Goal: Find specific page/section: Find specific page/section

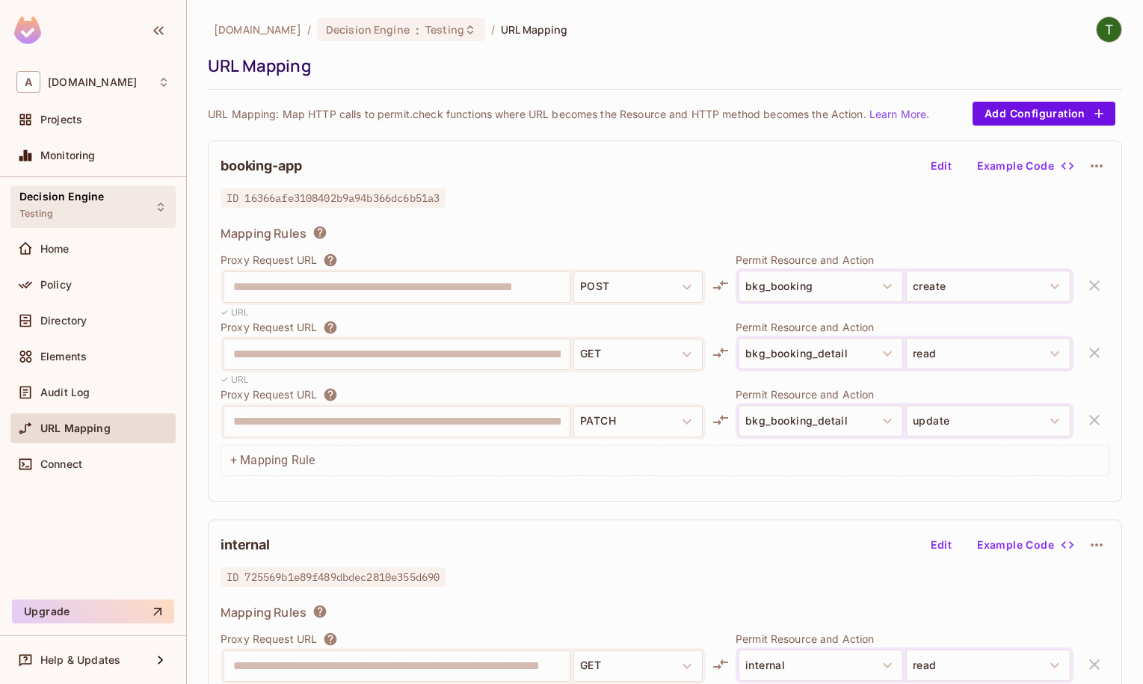
click at [99, 215] on div "Decision Engine Testing" at bounding box center [61, 207] width 84 height 32
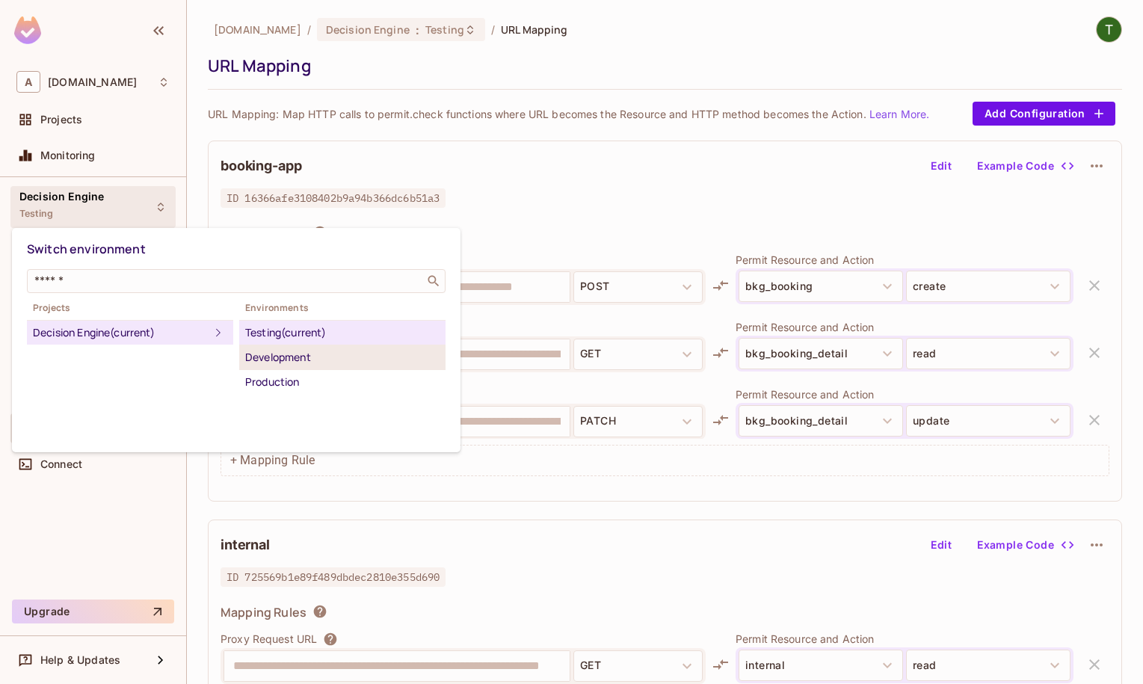
click at [301, 366] on li "Development" at bounding box center [342, 357] width 206 height 25
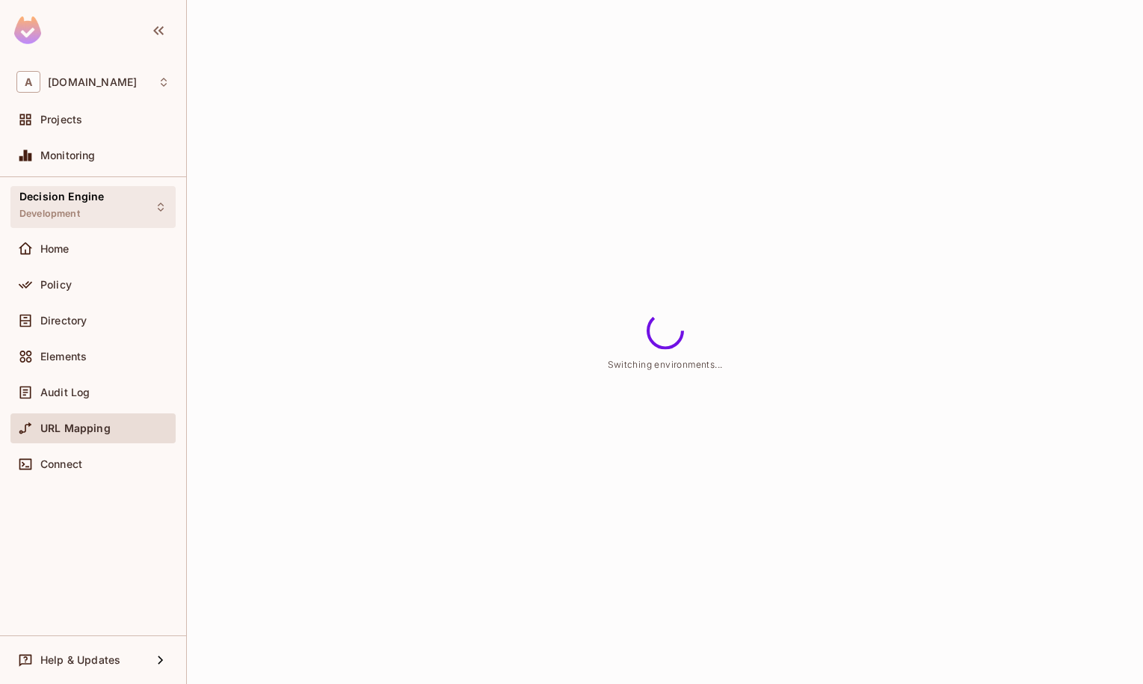
click at [107, 198] on div "Decision Engine Development" at bounding box center [92, 206] width 165 height 41
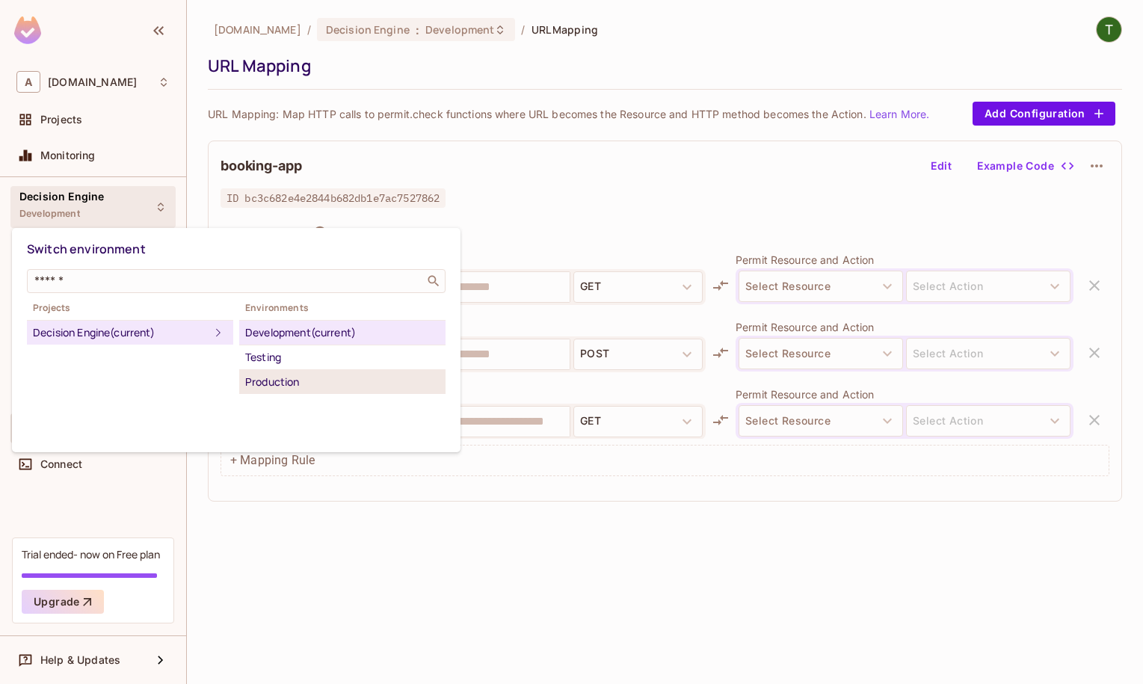
click at [296, 380] on div "Production" at bounding box center [342, 382] width 194 height 18
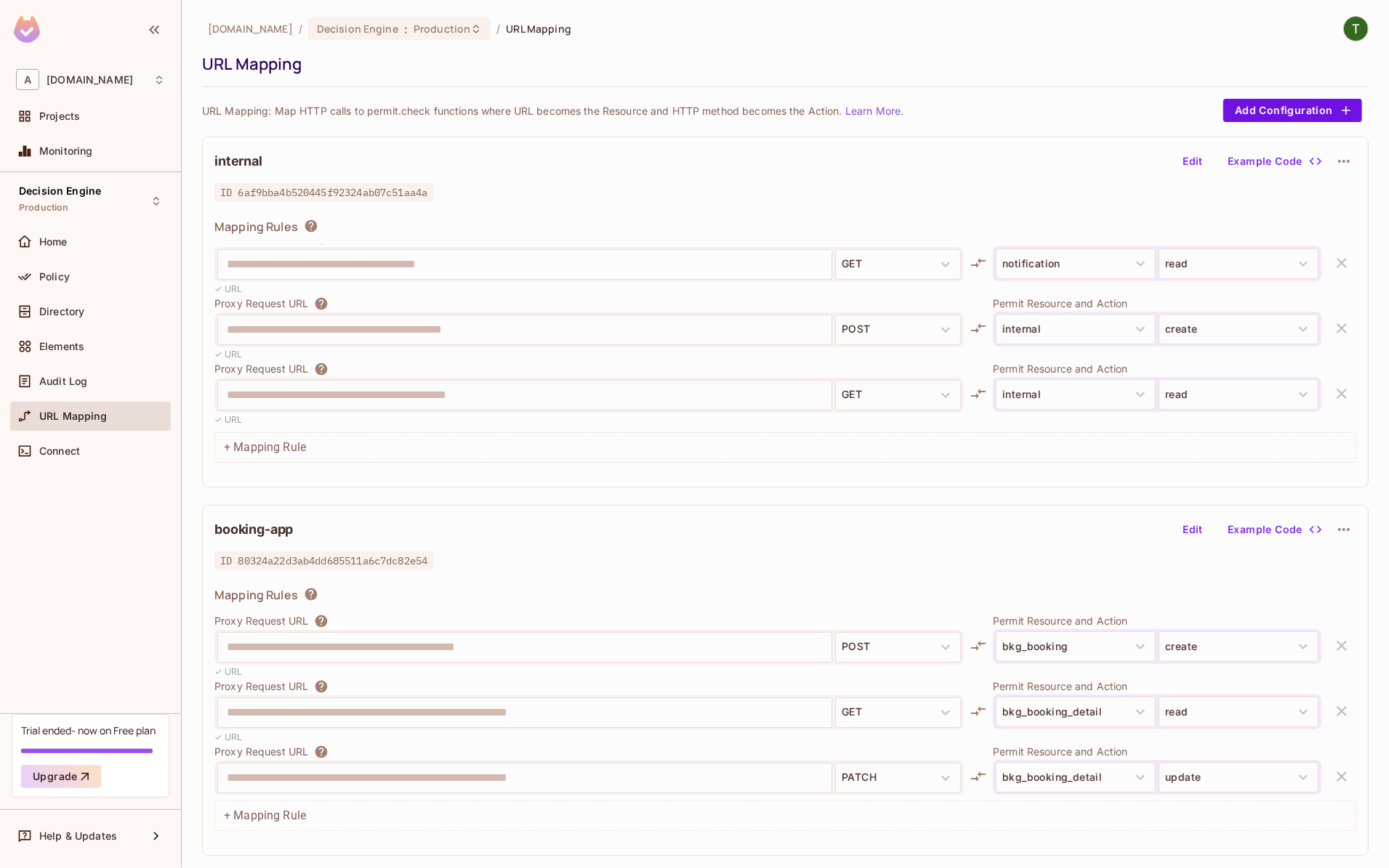
click at [823, 193] on div "ID 6af9bba4b520445f92324ab07c51aa4a" at bounding box center [785, 192] width 1142 height 17
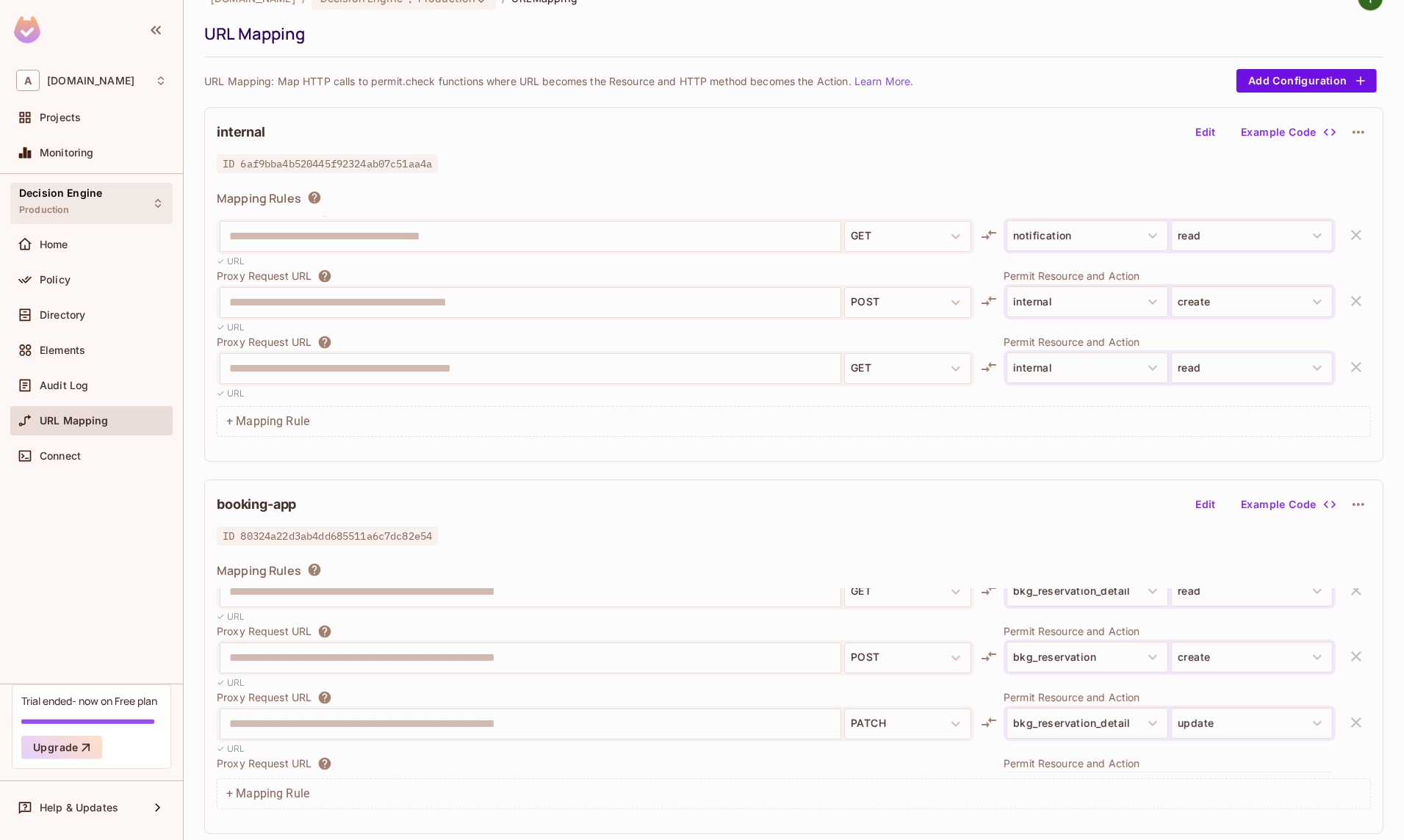
scroll to position [496, 0]
click at [124, 198] on div "Decision Engine Production" at bounding box center [90, 202] width 162 height 40
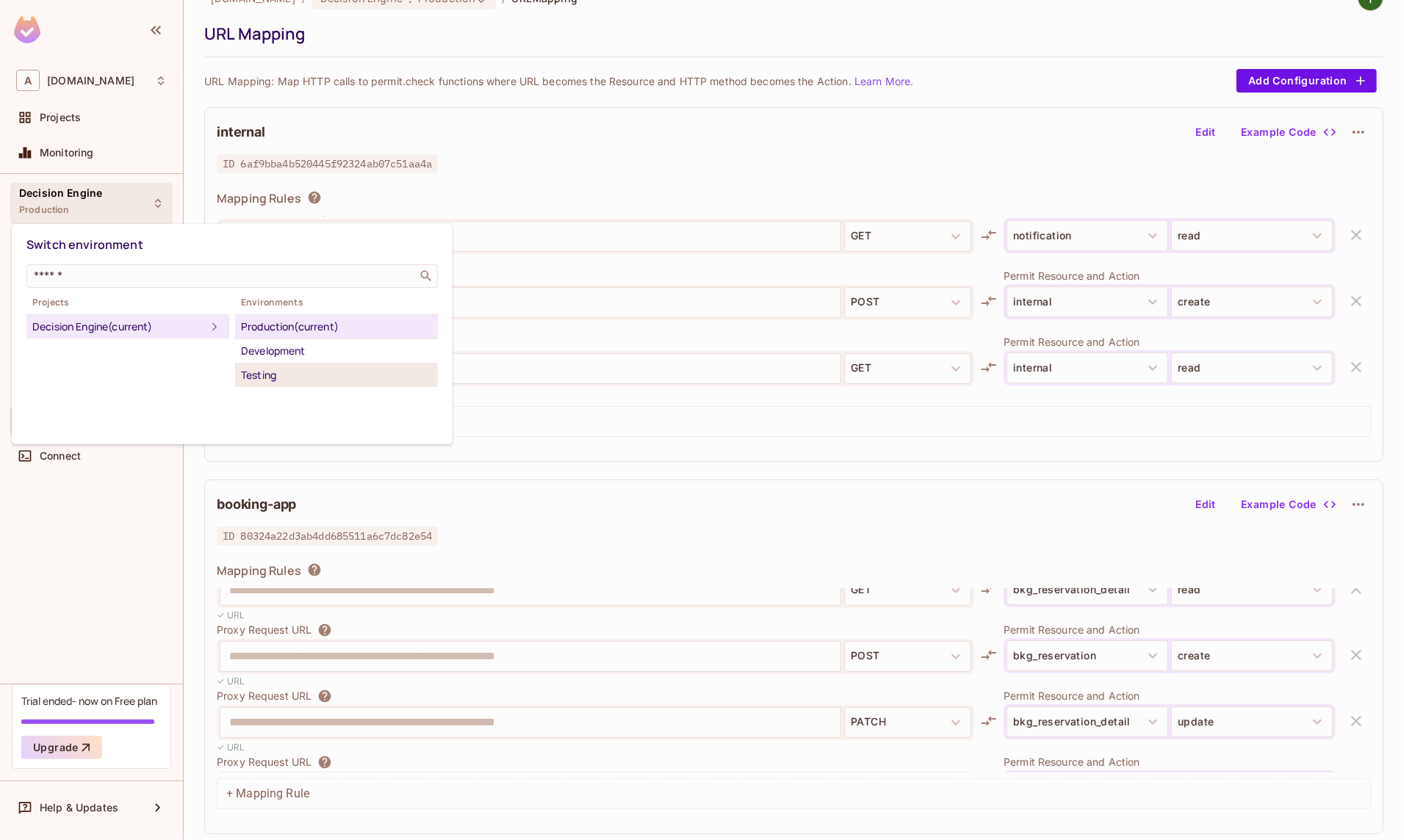
click at [287, 369] on div "Testing" at bounding box center [336, 375] width 191 height 18
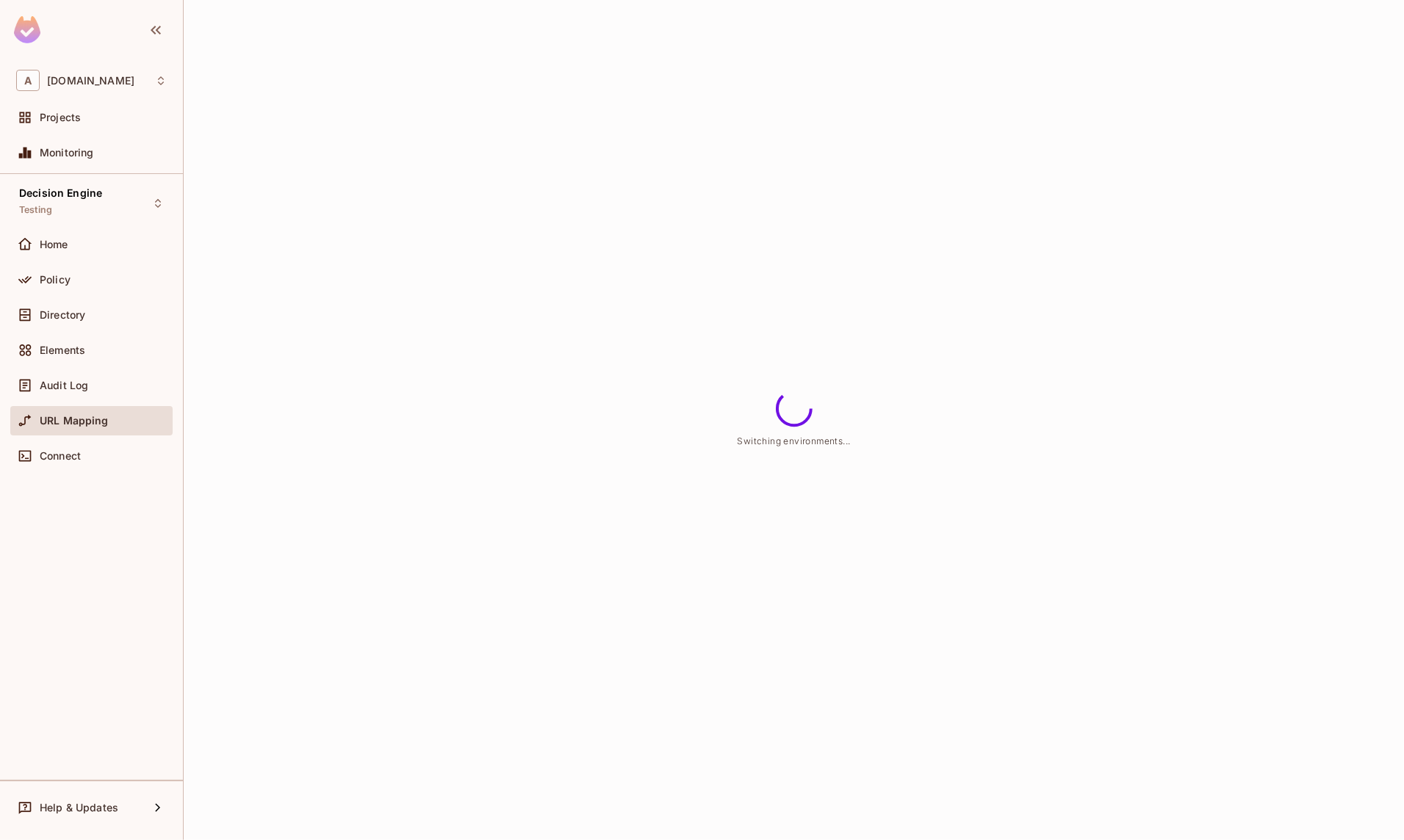
scroll to position [0, 0]
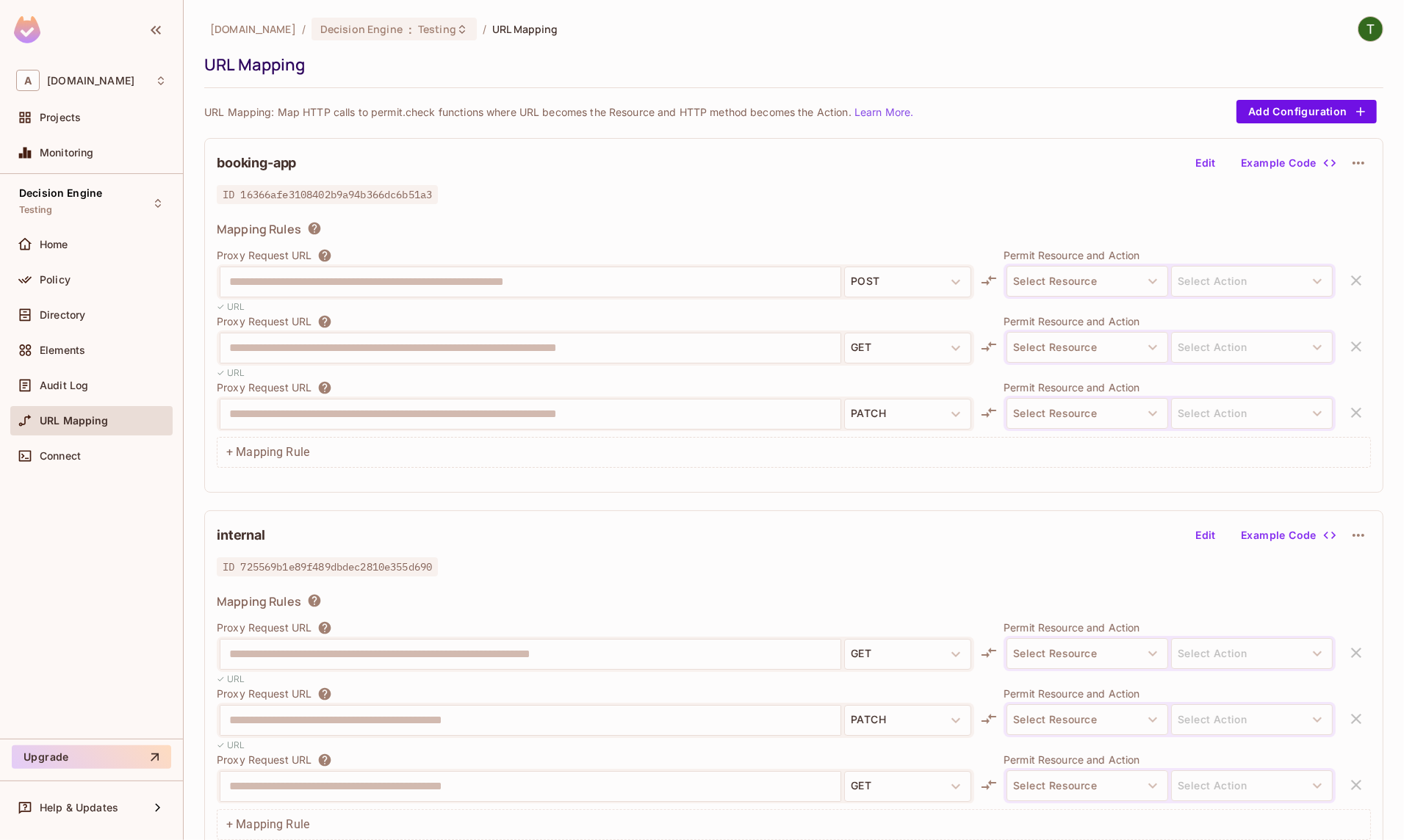
click at [612, 270] on div "**********" at bounding box center [530, 282] width 620 height 29
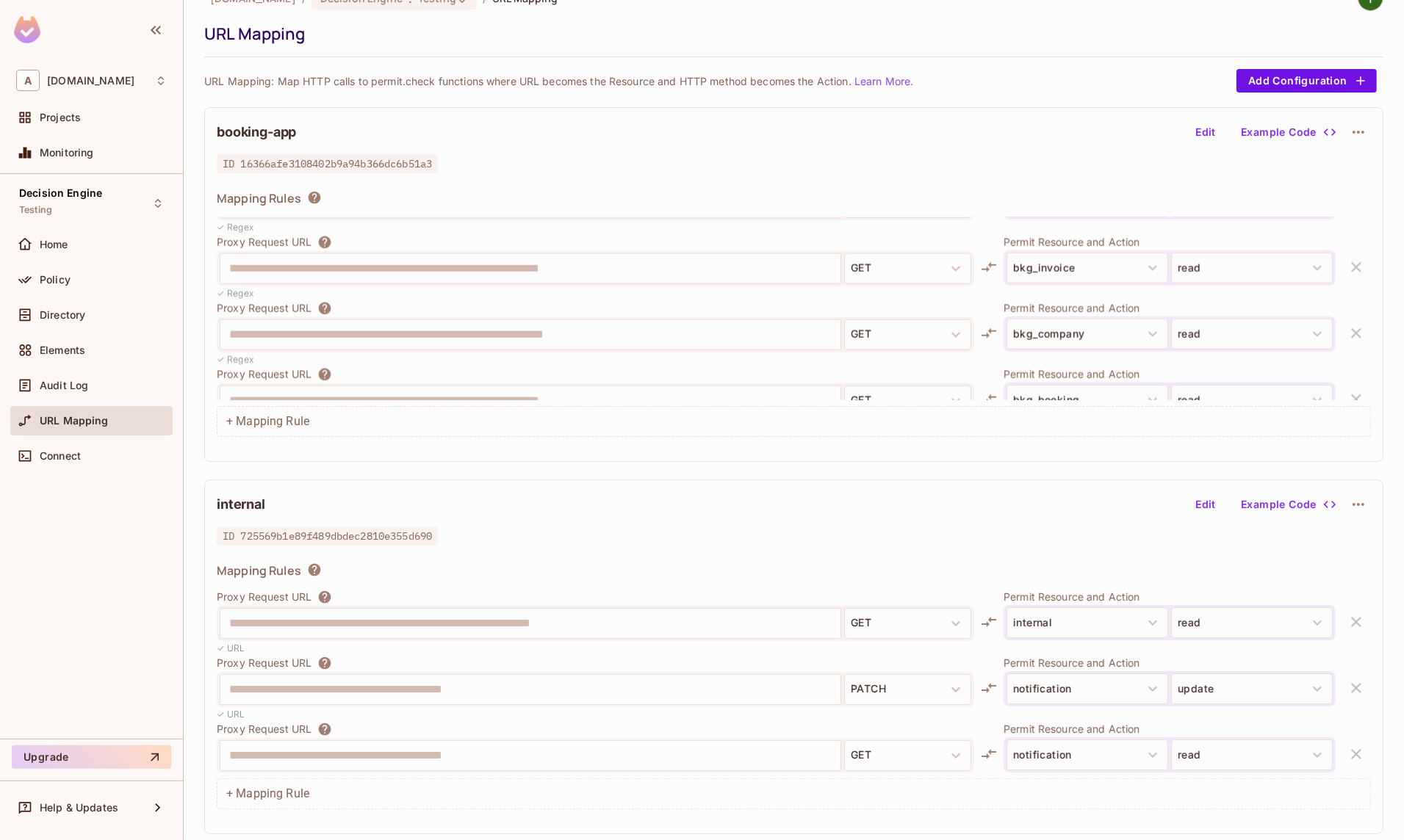
scroll to position [1701, 0]
click at [83, 211] on div "Decision Engine Testing" at bounding box center [60, 203] width 83 height 31
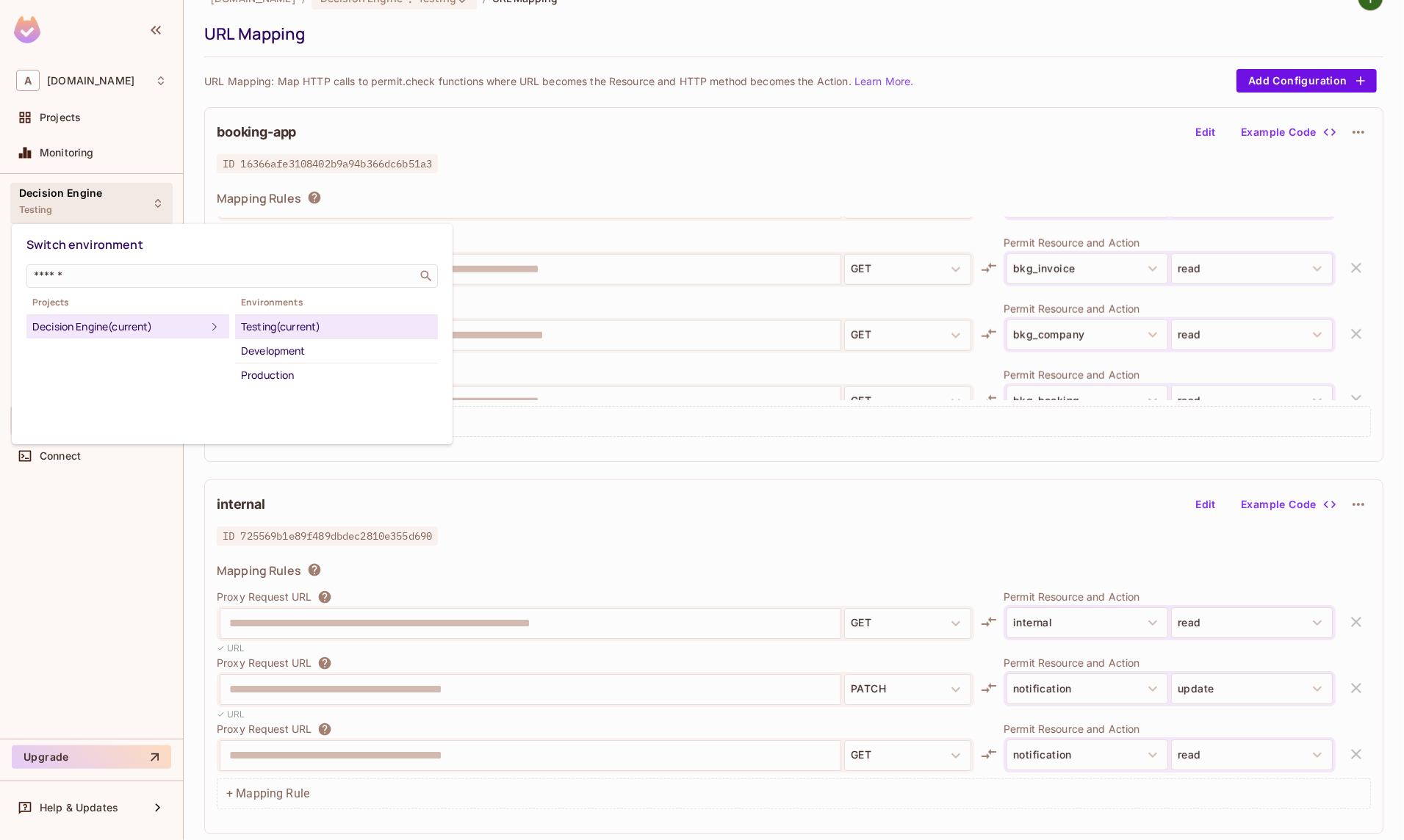
click at [607, 105] on div at bounding box center [702, 420] width 1404 height 840
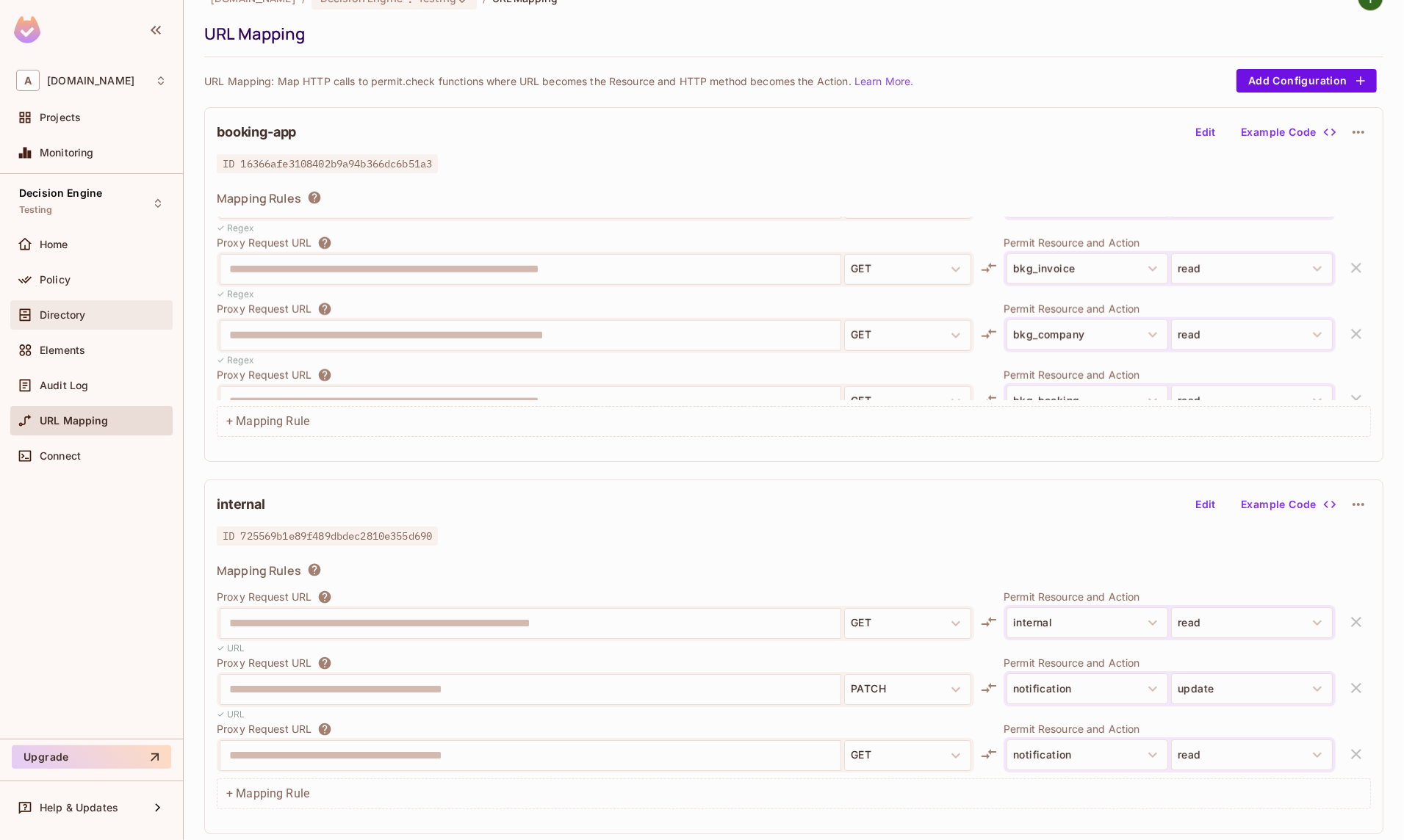
click at [103, 318] on div "Directory" at bounding box center [102, 315] width 127 height 12
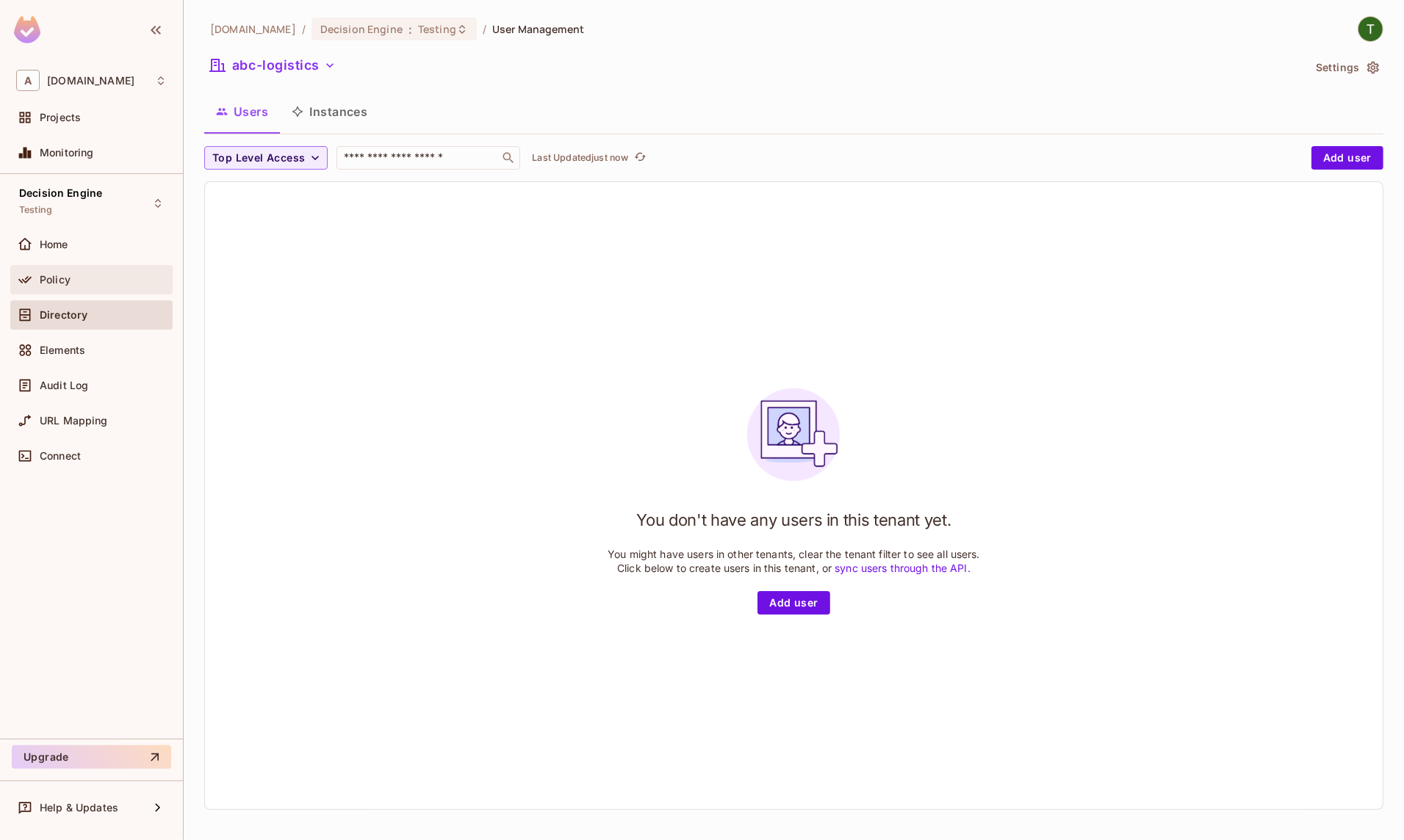
click at [77, 275] on div "Policy" at bounding box center [102, 280] width 127 height 12
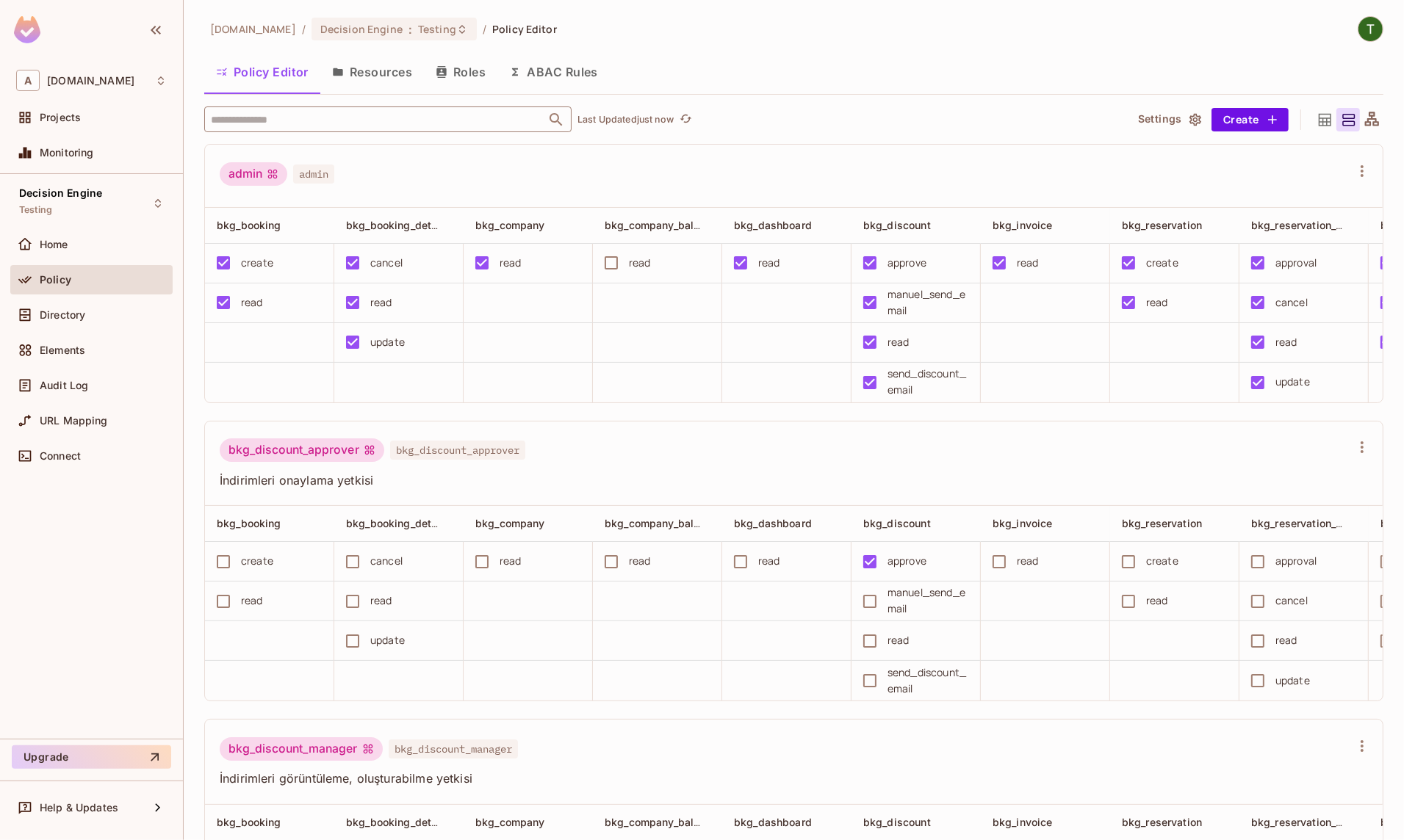
click at [380, 133] on input "text" at bounding box center [375, 119] width 336 height 26
type input "*******"
click at [424, 212] on ul "bkg_company_balance bkg_company_balance bkg_company bkg_company" at bounding box center [388, 208] width 367 height 59
click at [426, 221] on li "bkg_company bkg_company" at bounding box center [388, 224] width 367 height 27
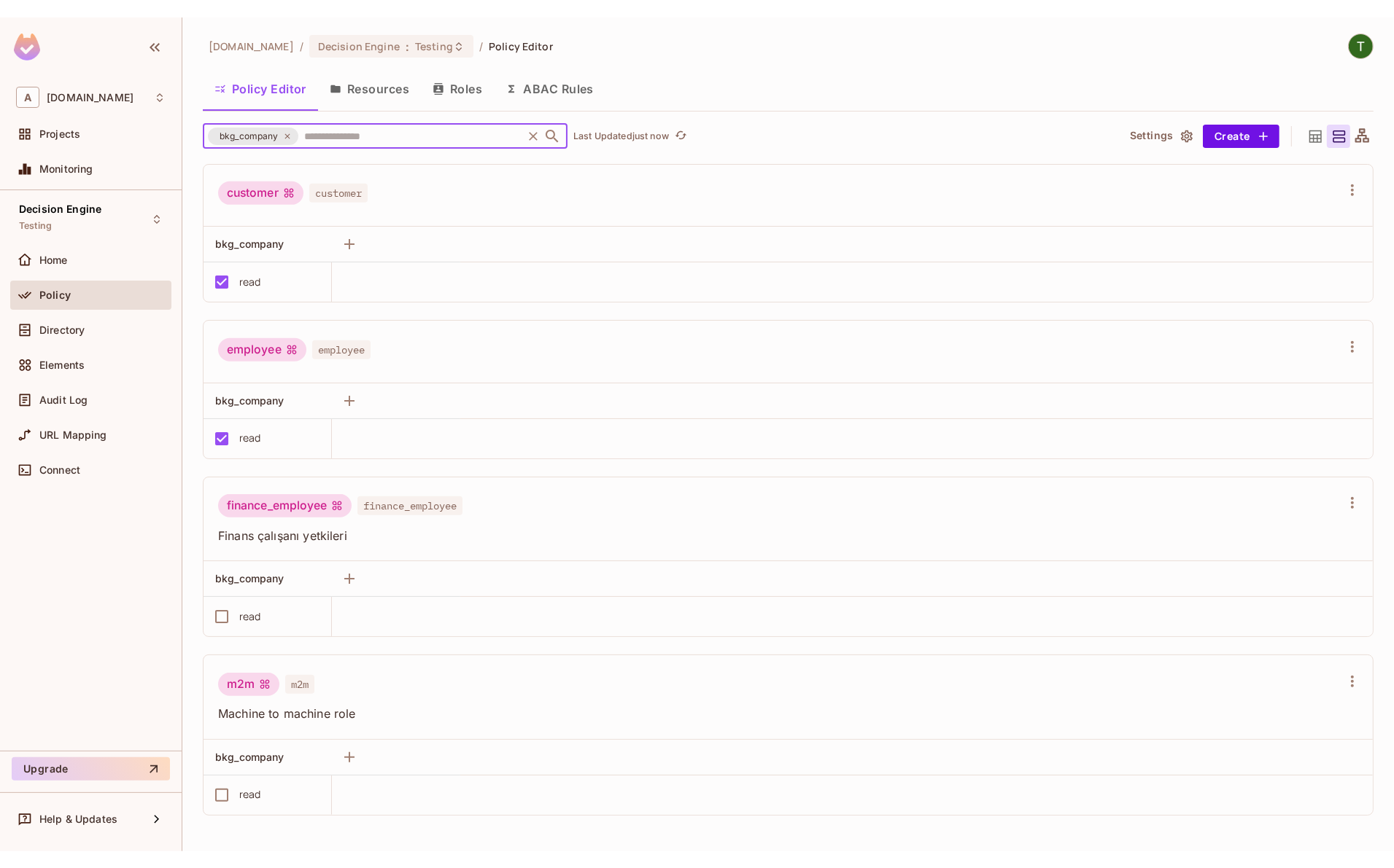
scroll to position [873, 0]
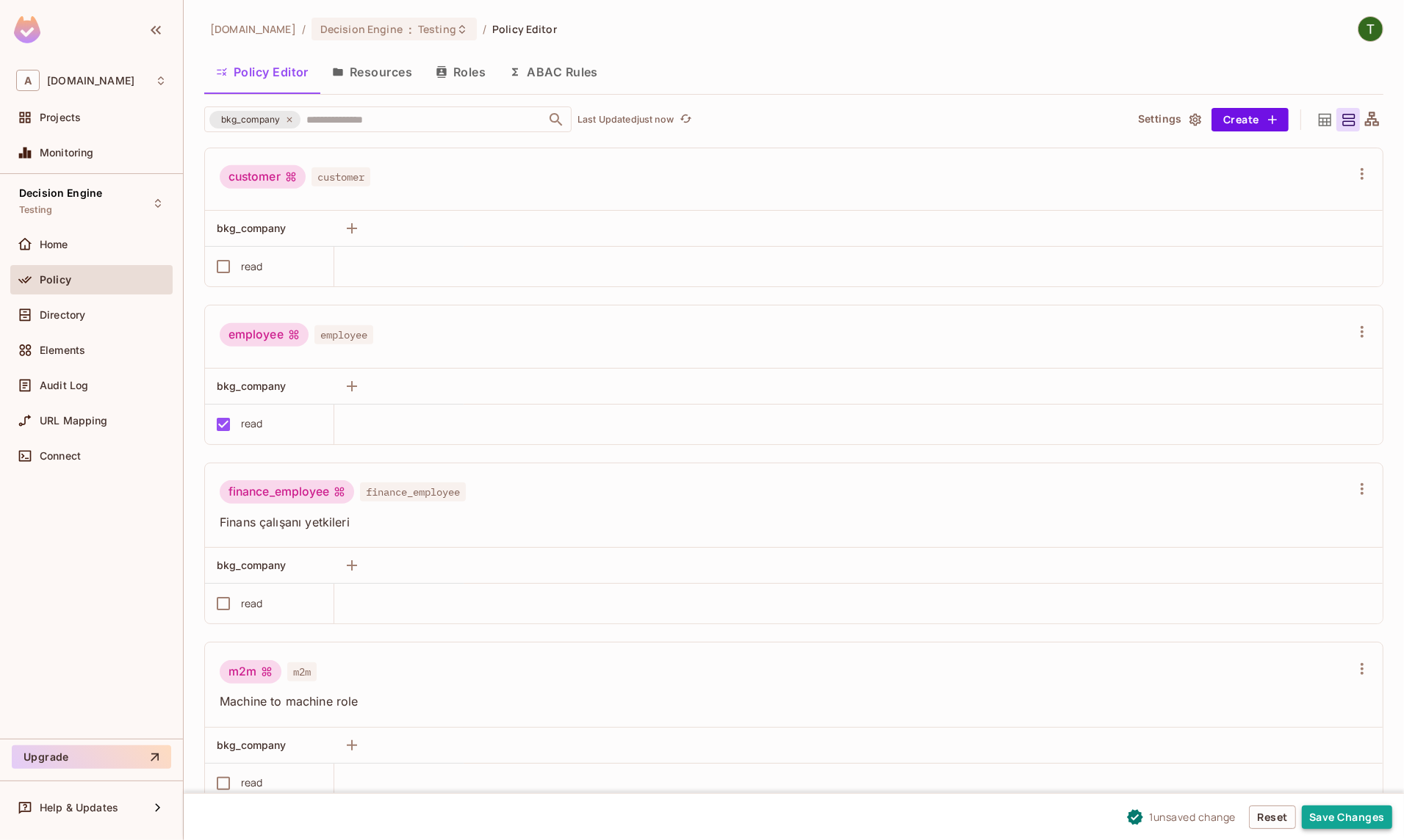
click at [1122, 671] on button "Save Changes" at bounding box center [1347, 817] width 90 height 24
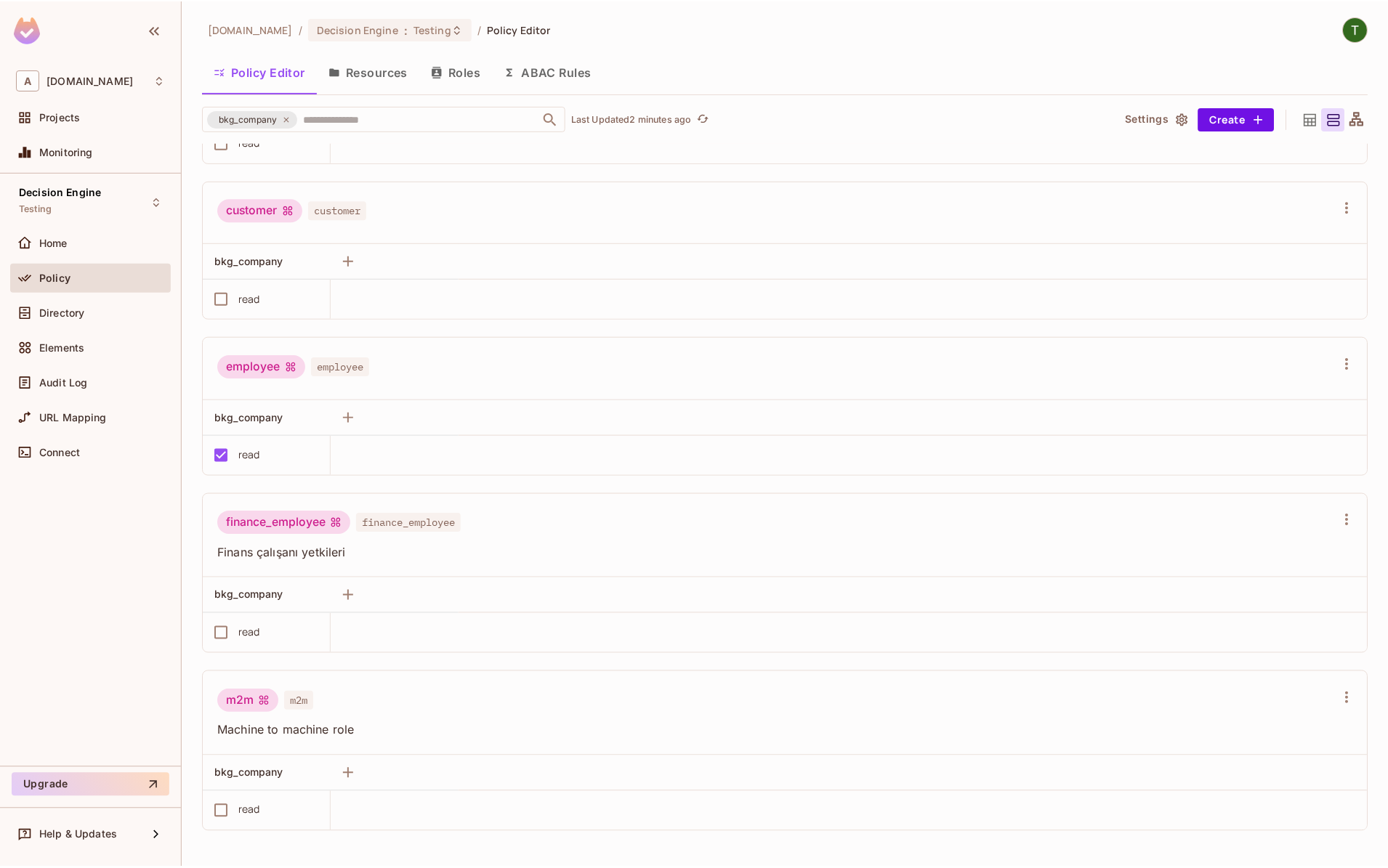
scroll to position [833, 0]
click at [1110, 664] on button "Save Changes" at bounding box center [1333, 846] width 89 height 23
click at [79, 200] on div "Decision Engine Testing" at bounding box center [59, 201] width 82 height 31
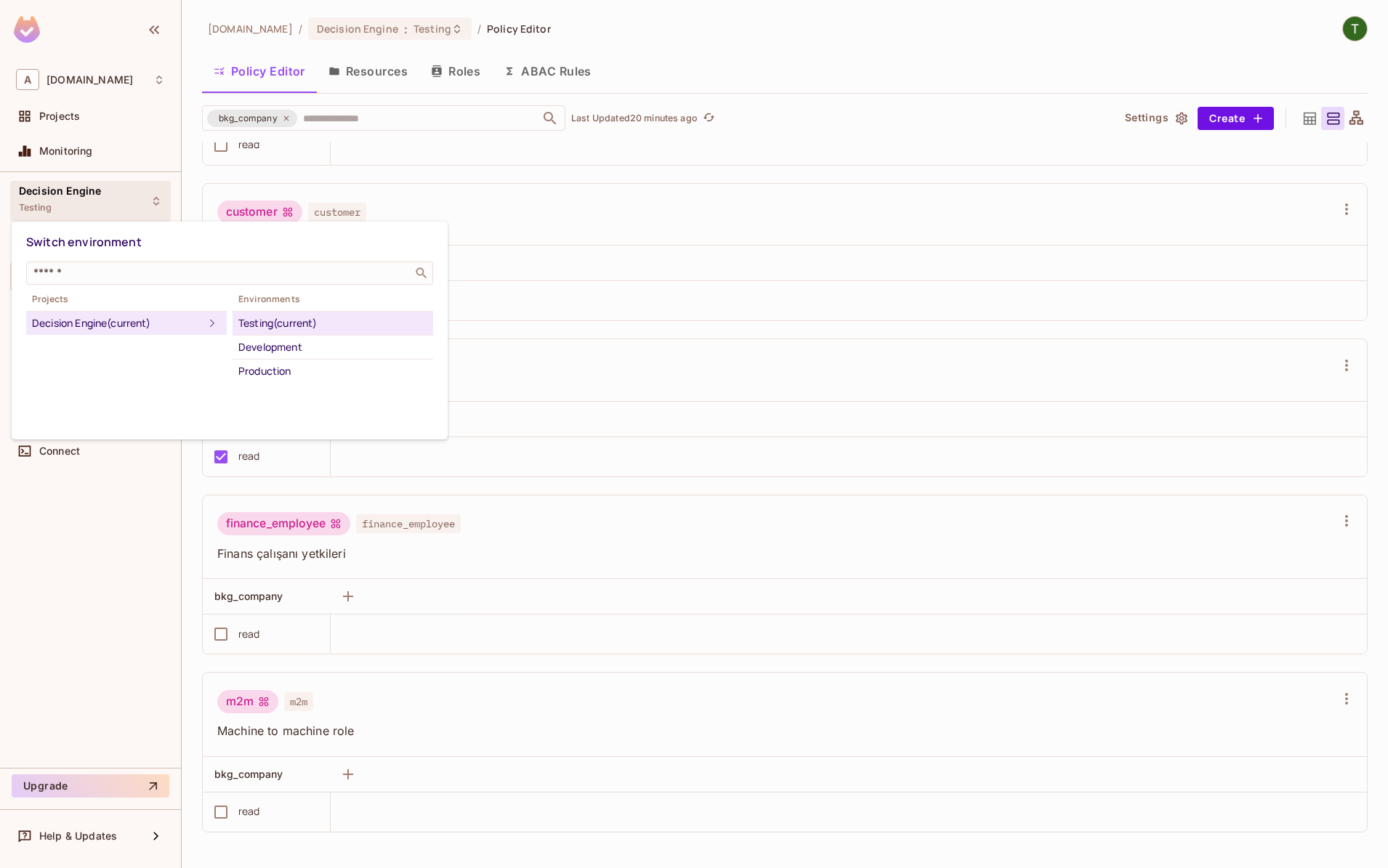
click at [839, 109] on div at bounding box center [694, 434] width 1388 height 868
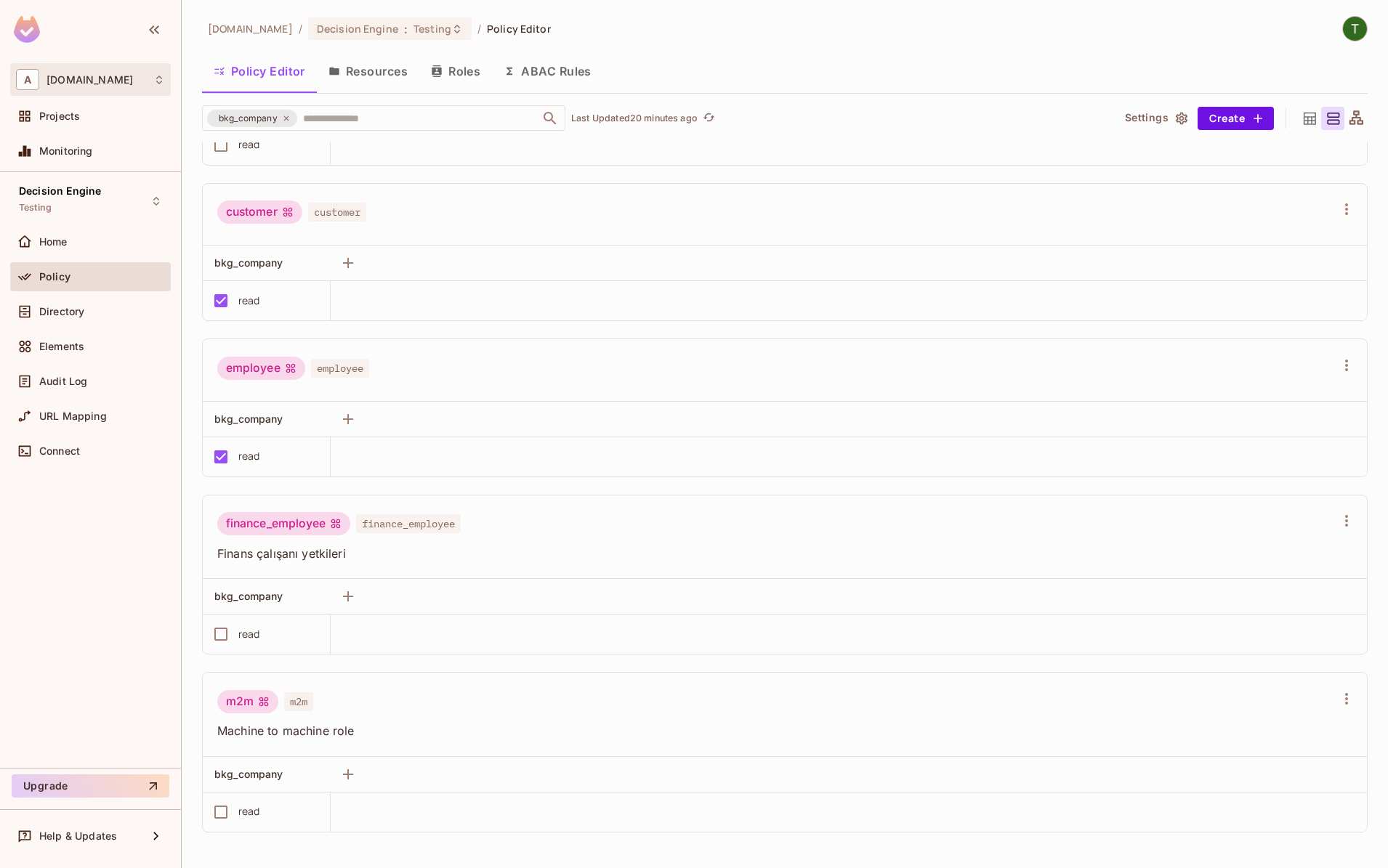
click at [96, 85] on span "[DOMAIN_NAME]" at bounding box center [89, 80] width 87 height 12
click at [85, 315] on div at bounding box center [694, 434] width 1388 height 868
click at [73, 186] on div "Decision Engine Testing" at bounding box center [89, 200] width 160 height 40
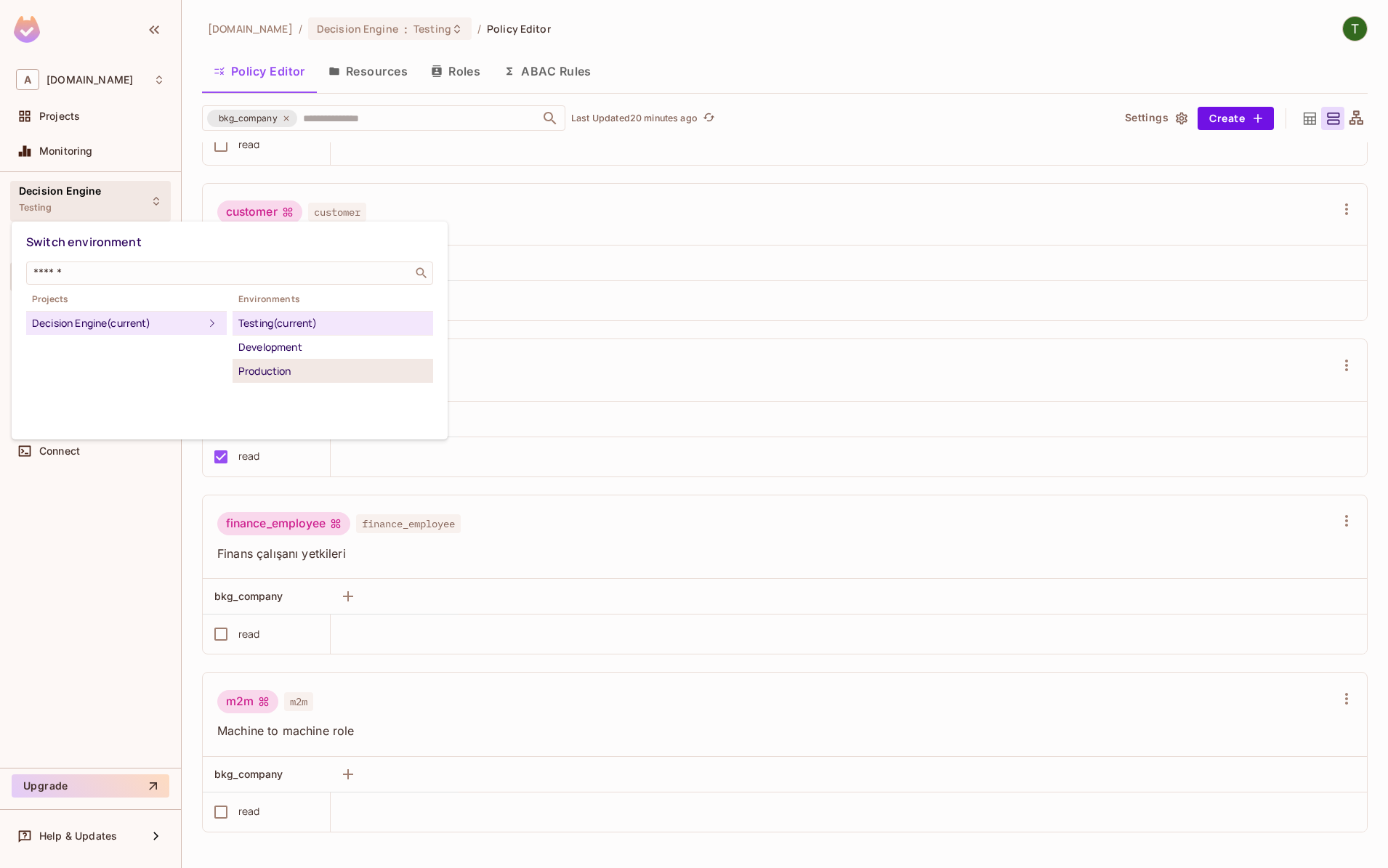
click at [297, 363] on li "Production" at bounding box center [332, 371] width 200 height 23
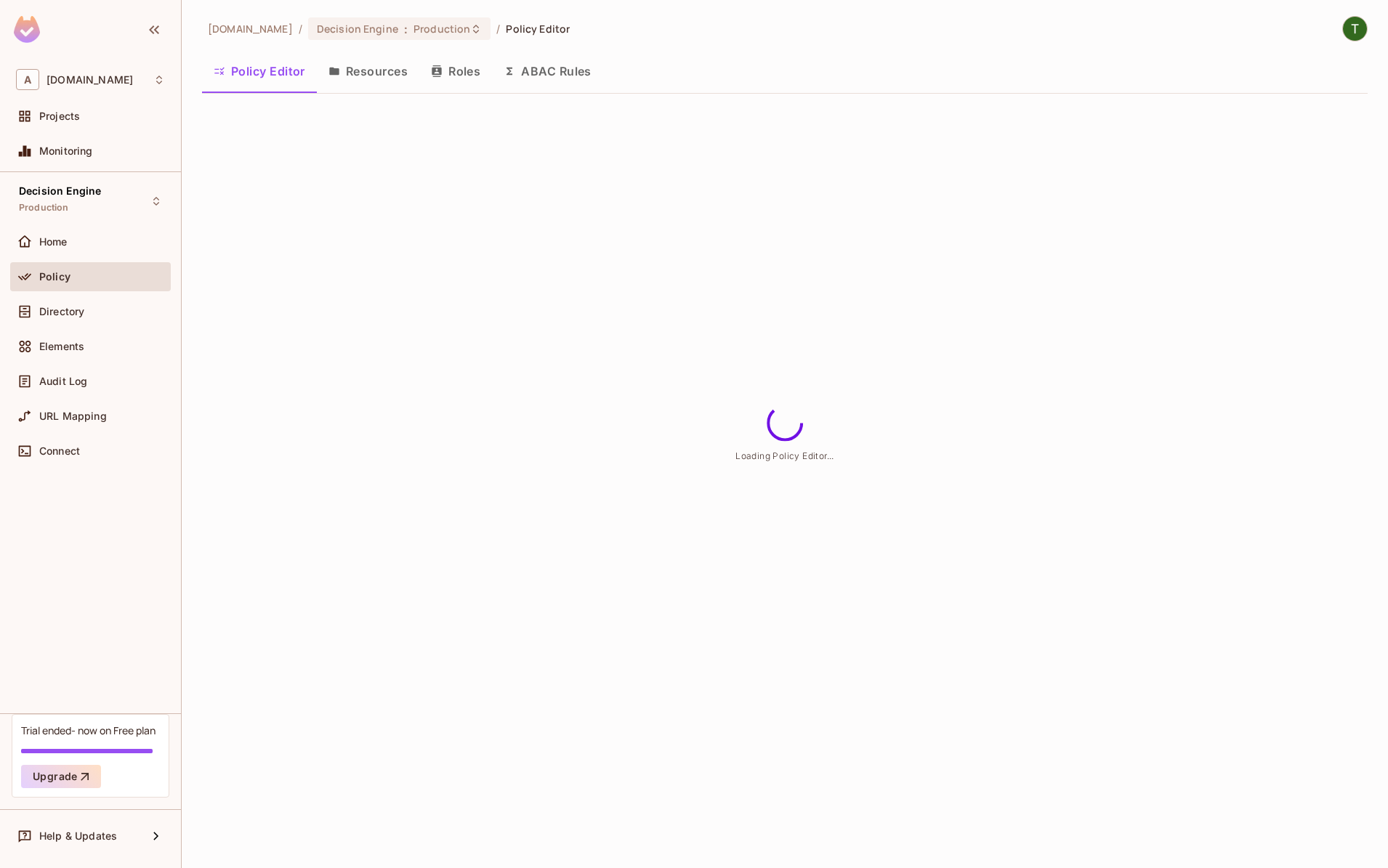
click at [64, 310] on span "Directory" at bounding box center [61, 312] width 45 height 12
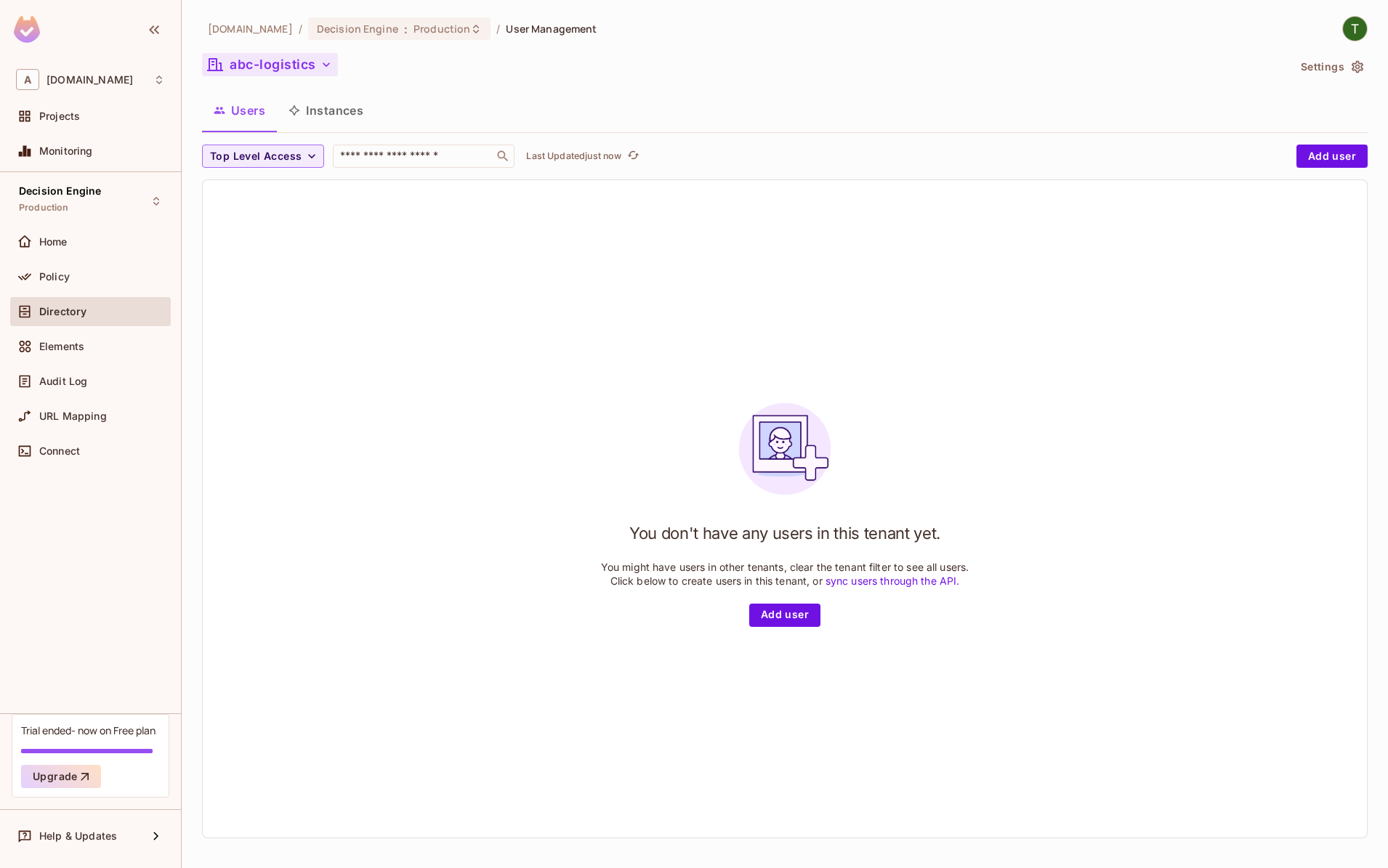
click at [290, 70] on button "abc-logistics" at bounding box center [270, 65] width 136 height 23
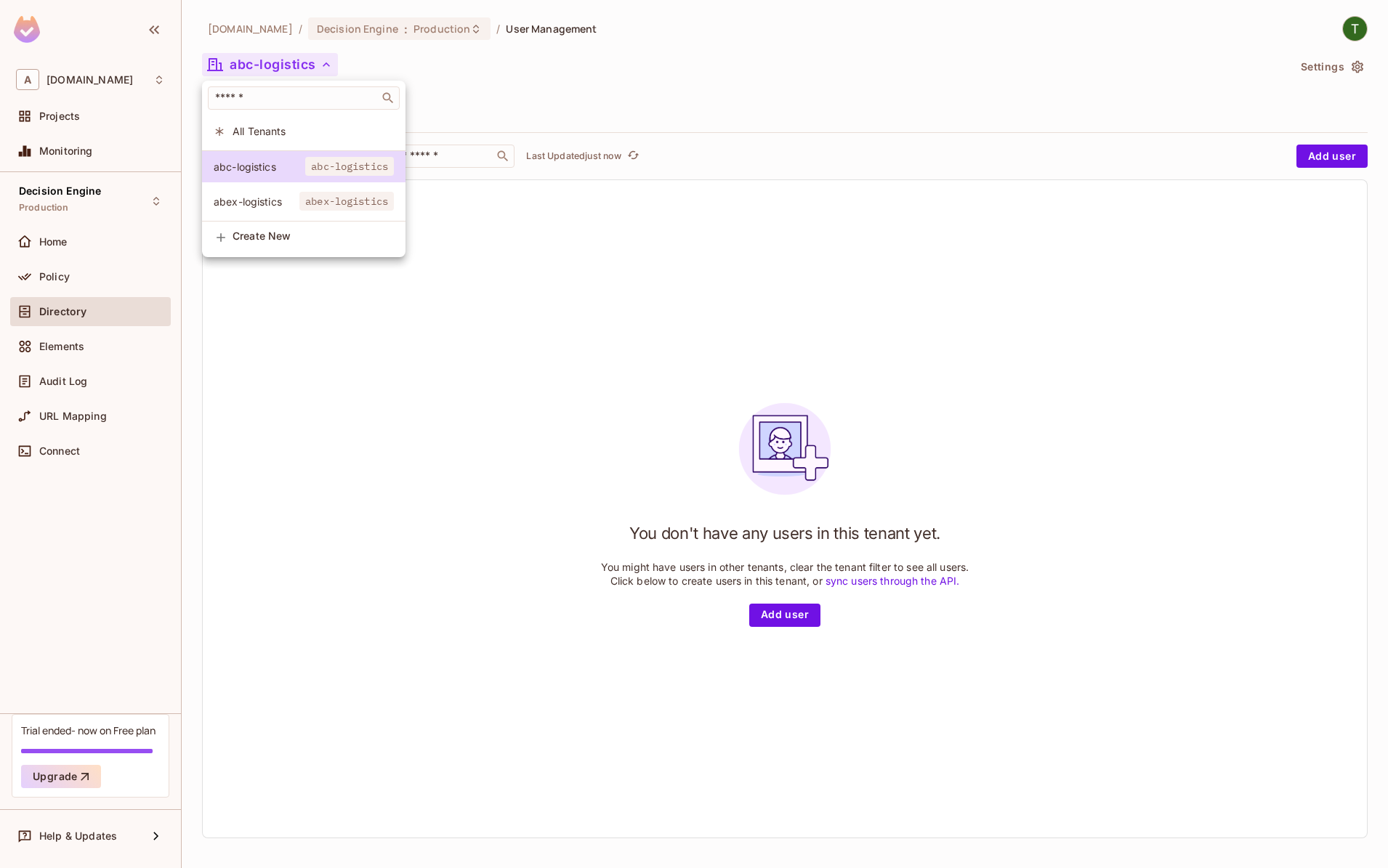
click at [273, 194] on li "abex-logistics abex-logistics" at bounding box center [303, 201] width 203 height 31
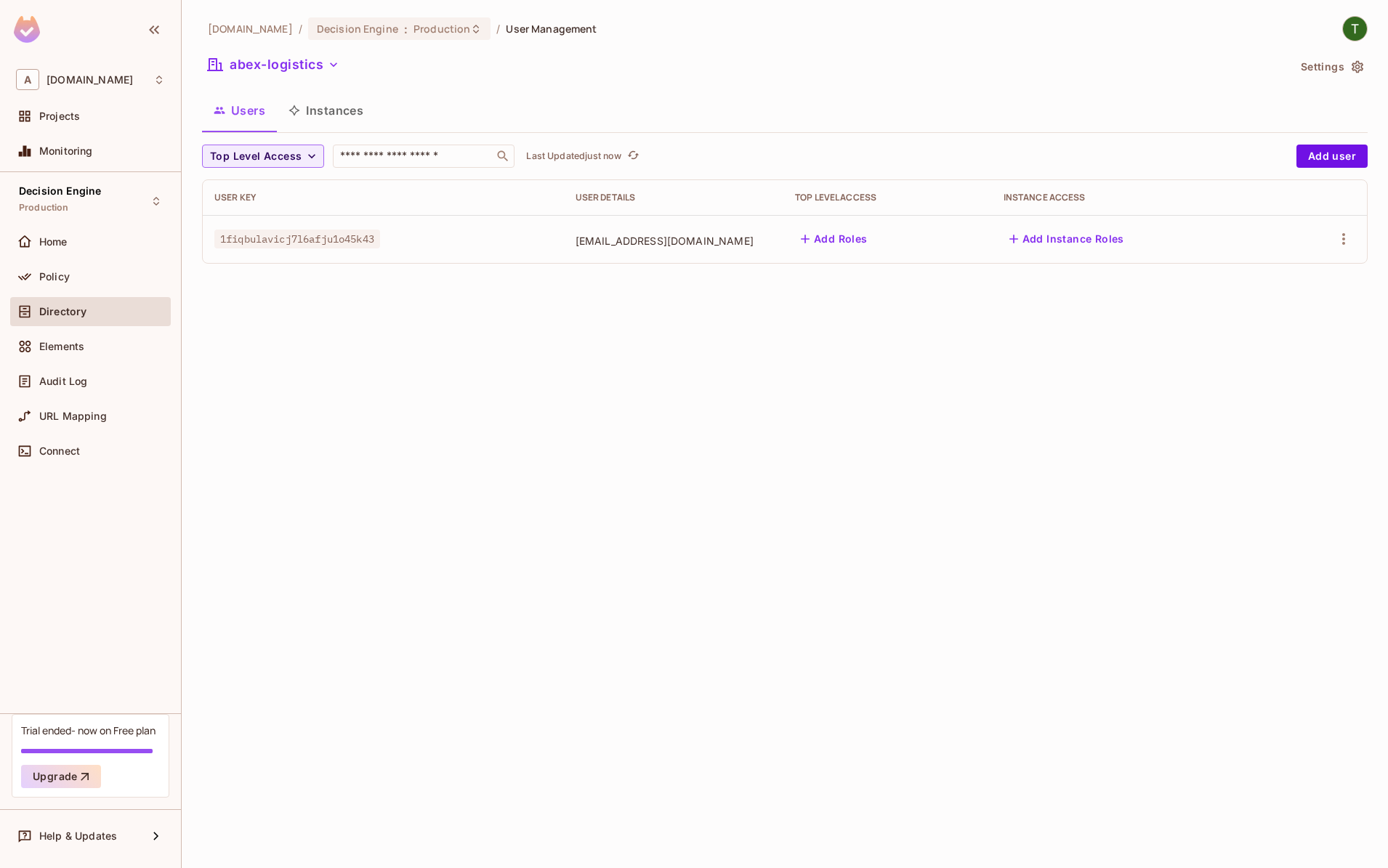
click at [313, 321] on div "[DOMAIN_NAME] / Decision Engine : Production / User Management abex-logistics S…" at bounding box center [784, 434] width 1206 height 868
click at [382, 39] on div "Decision Engine : Production" at bounding box center [399, 28] width 183 height 22
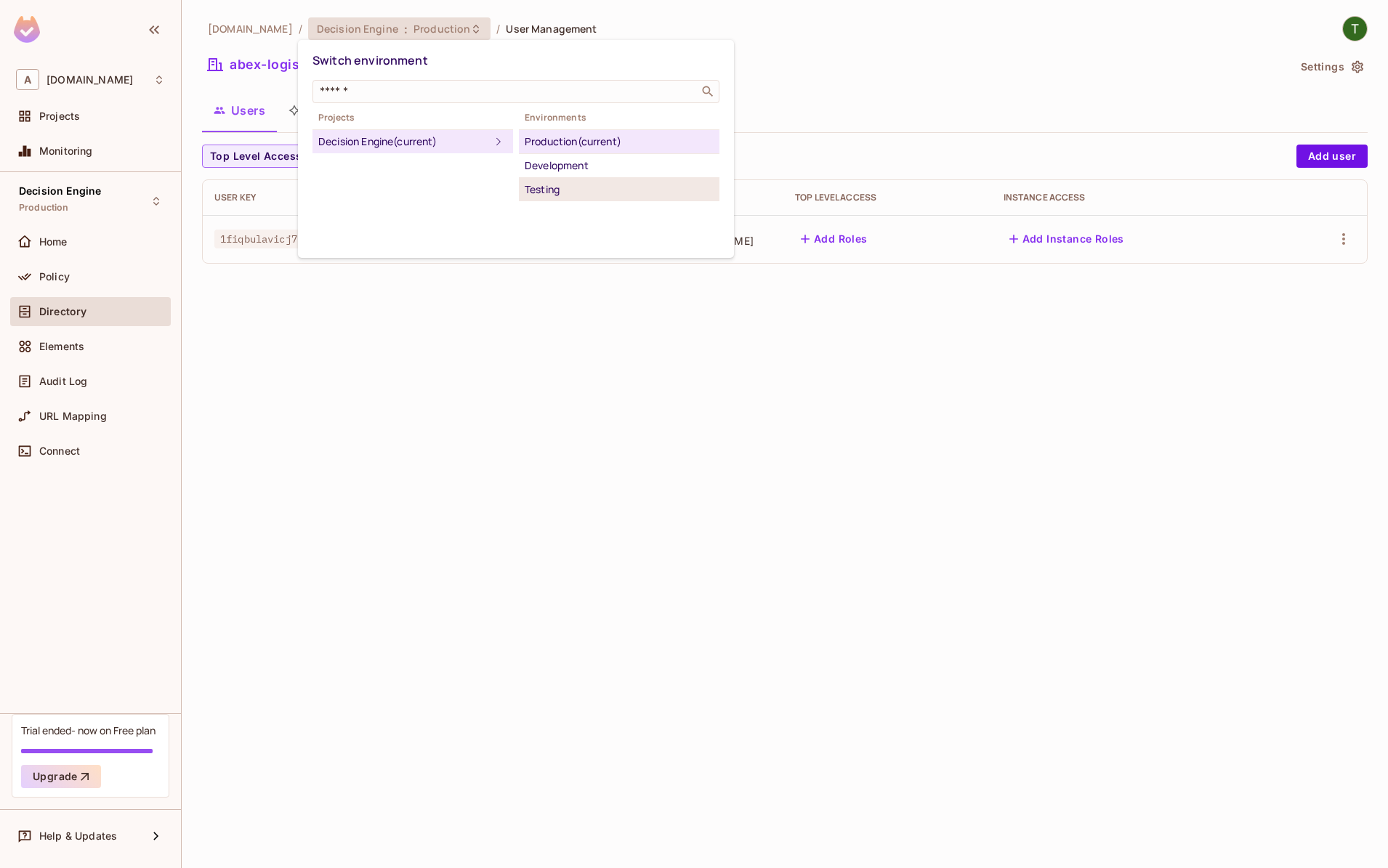
click at [541, 188] on div "Testing" at bounding box center [619, 190] width 189 height 17
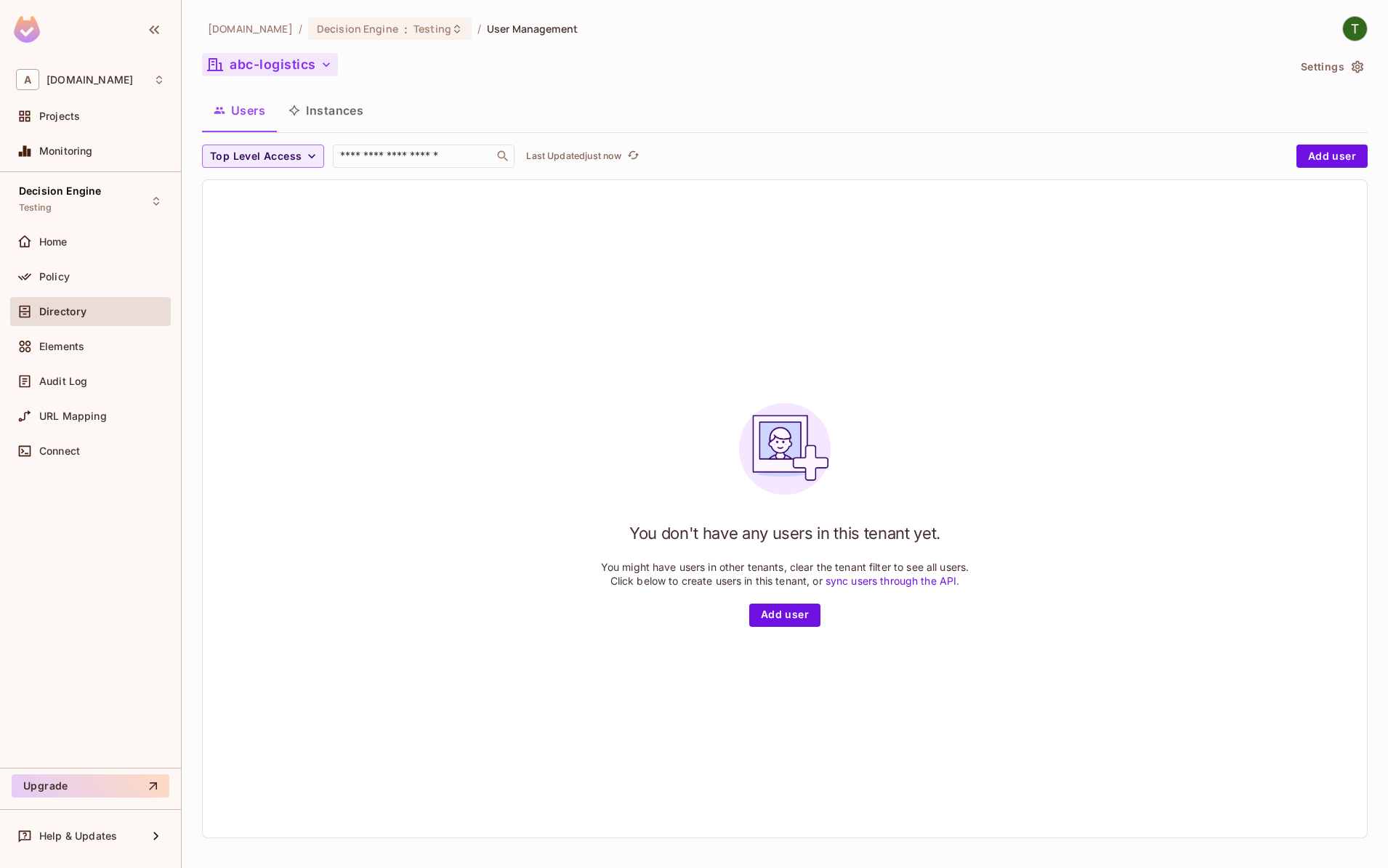
click at [269, 68] on button "abc-logistics" at bounding box center [270, 65] width 136 height 23
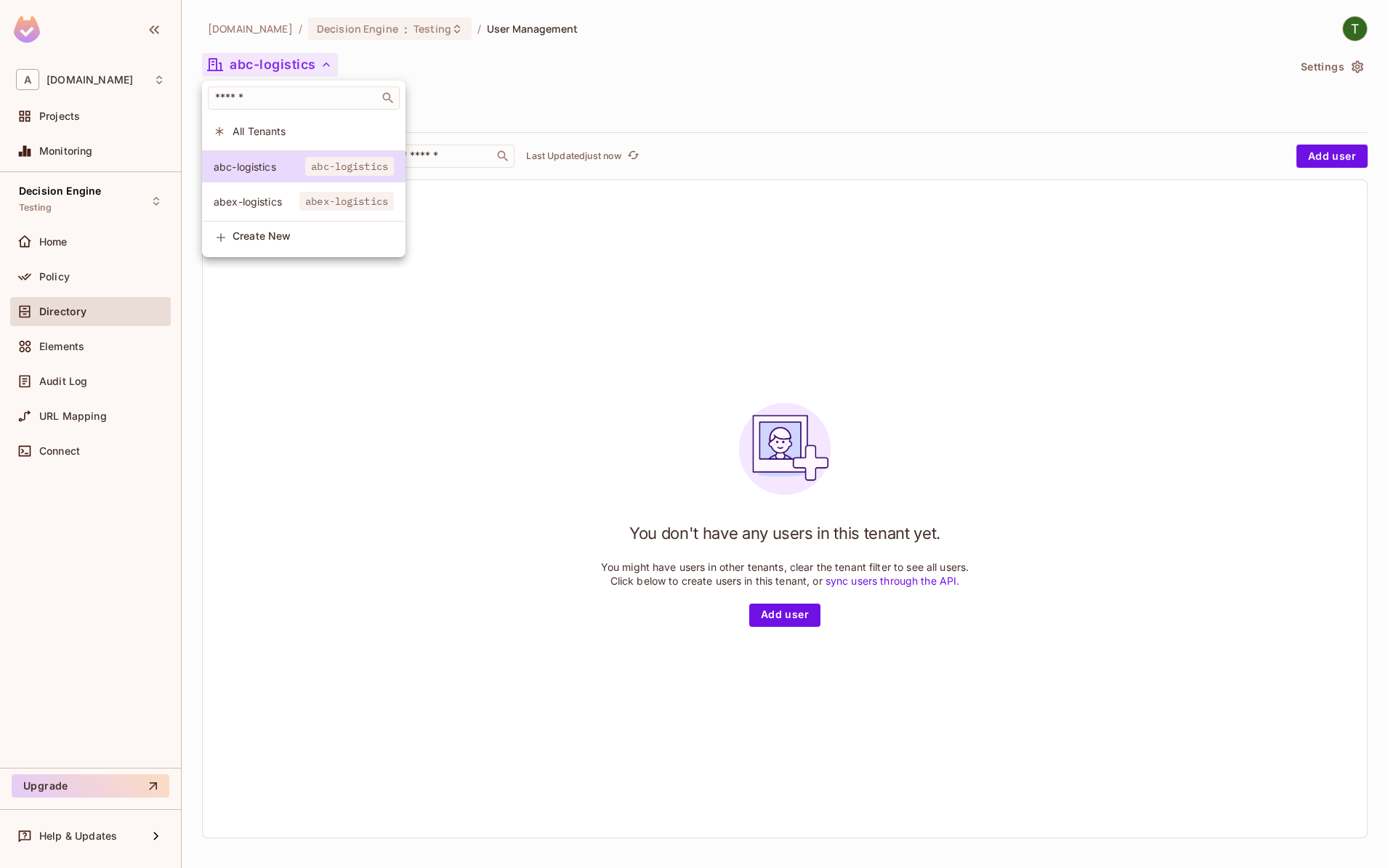
click at [295, 195] on span "abex-logistics" at bounding box center [257, 201] width 86 height 14
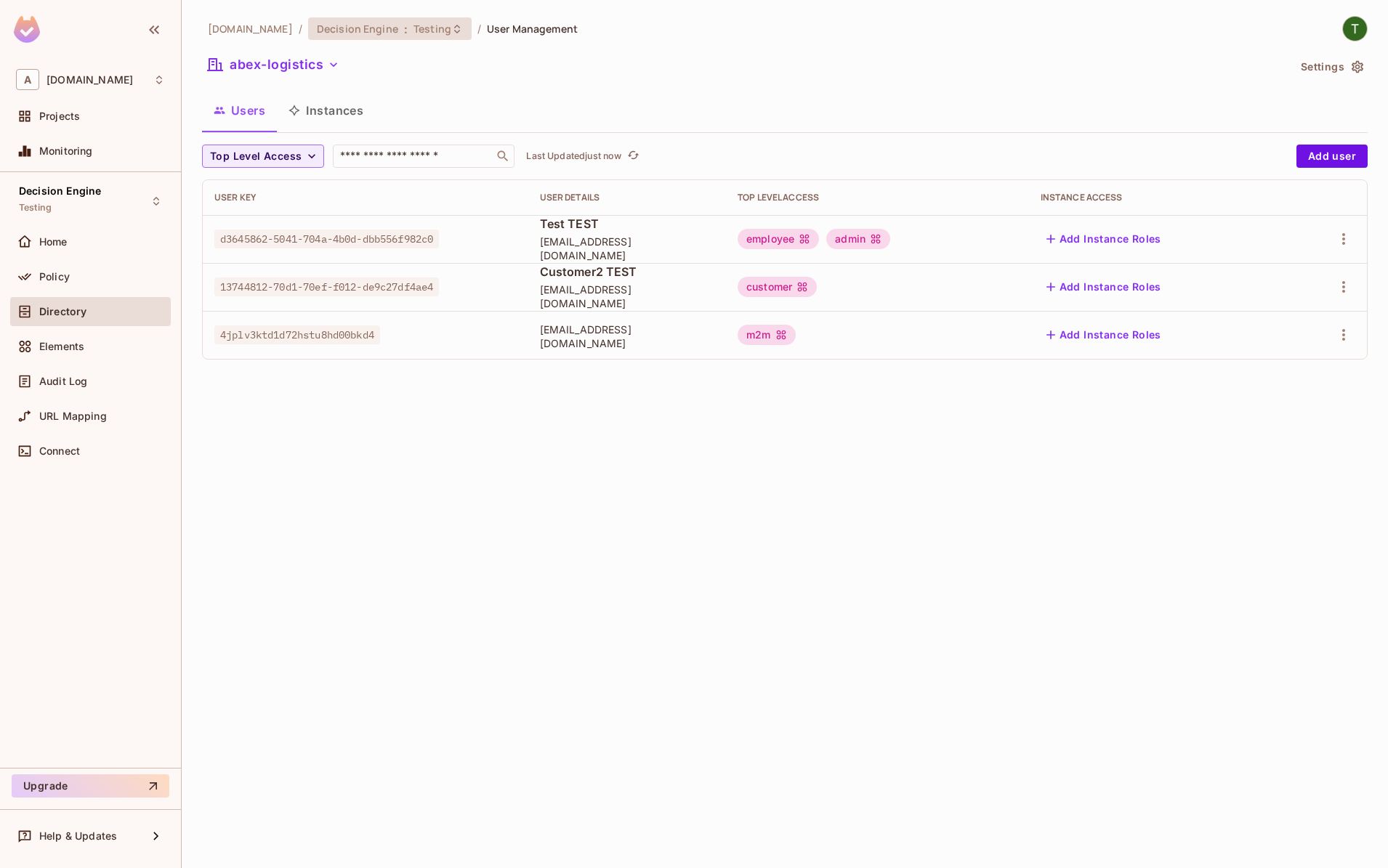
click at [424, 18] on div "Decision Engine : Testing" at bounding box center [390, 28] width 163 height 22
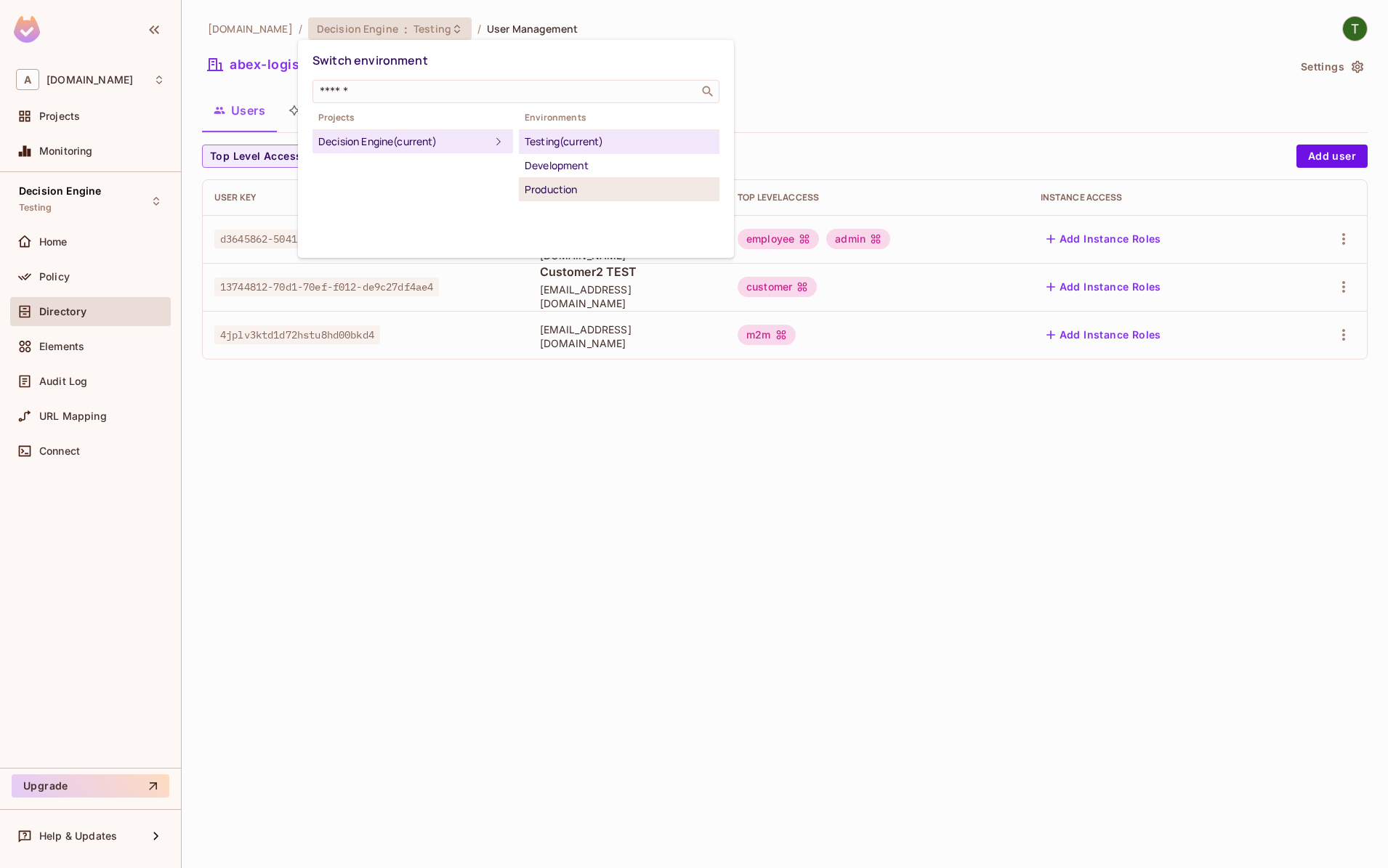
click at [549, 186] on div "Production" at bounding box center [619, 190] width 189 height 17
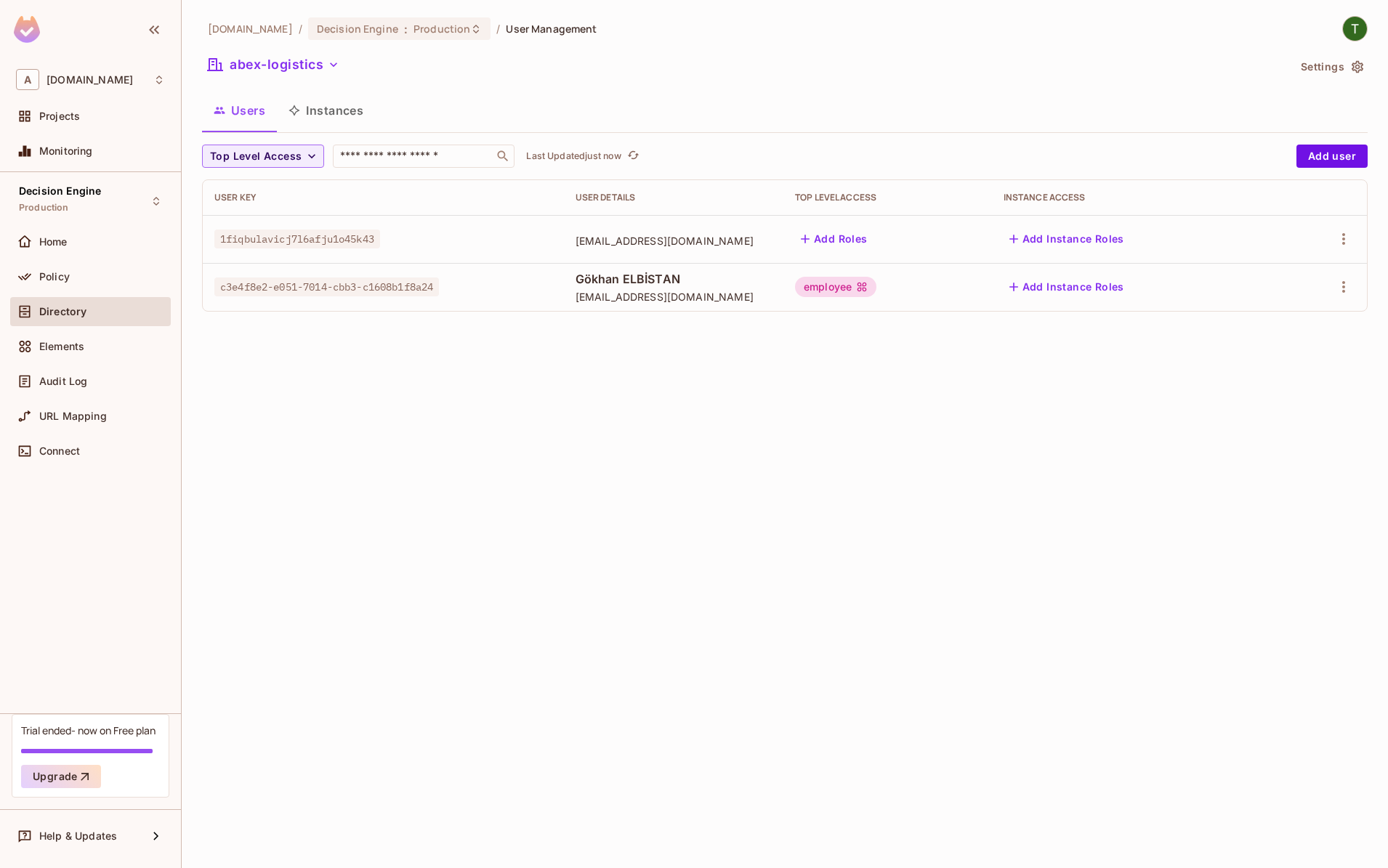
click at [646, 294] on span "gokhan.elbistan@abex.com.tr" at bounding box center [674, 296] width 196 height 14
click at [607, 279] on span "Gökhan ELBİSTAN" at bounding box center [674, 279] width 196 height 16
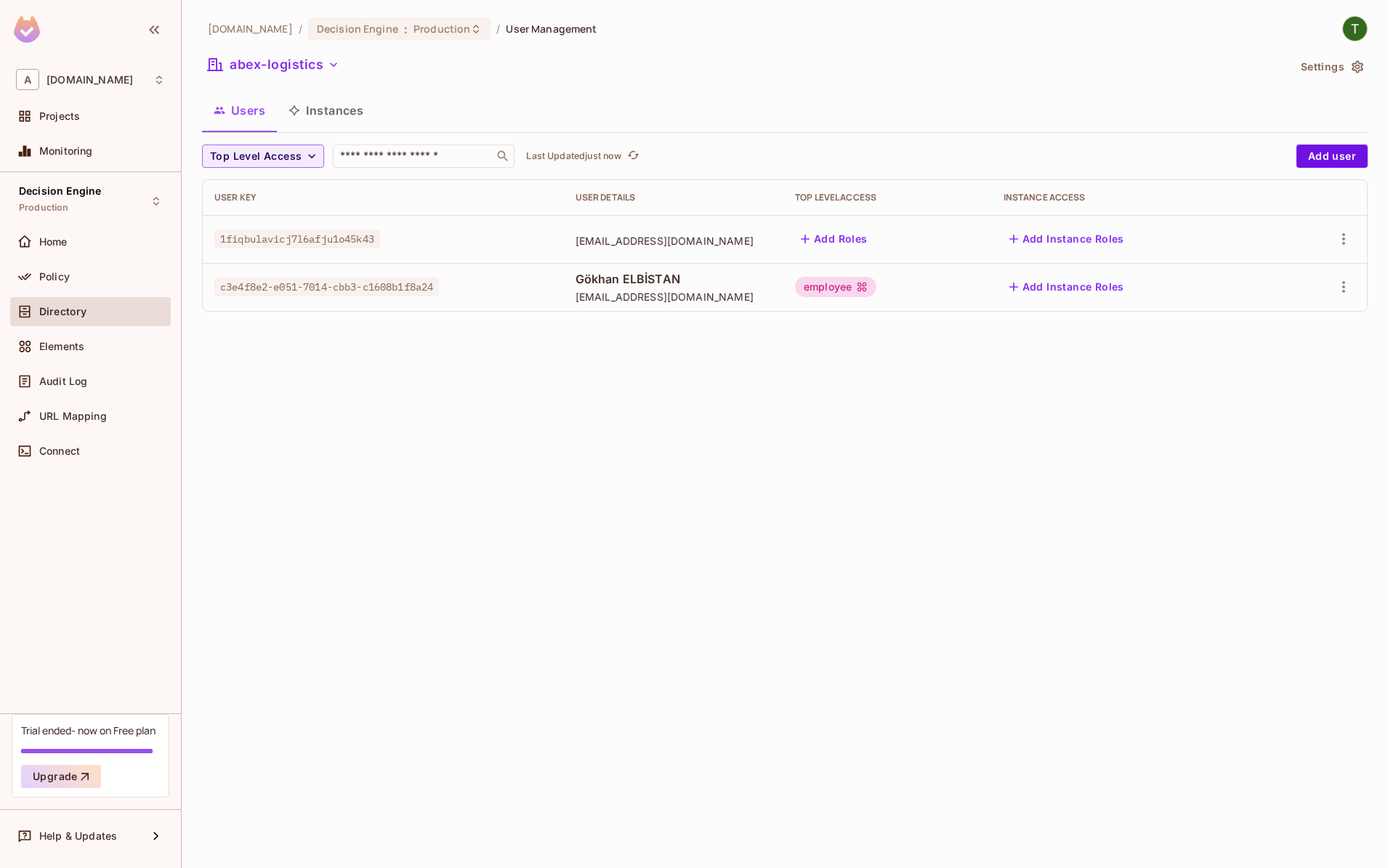
click at [607, 279] on span "Gökhan ELBİSTAN" at bounding box center [674, 279] width 196 height 16
click at [657, 302] on span "gokhan.elbistan@abex.com.tr" at bounding box center [674, 296] width 196 height 14
drag, startPoint x: 811, startPoint y: 395, endPoint x: 817, endPoint y: 386, distance: 10.8
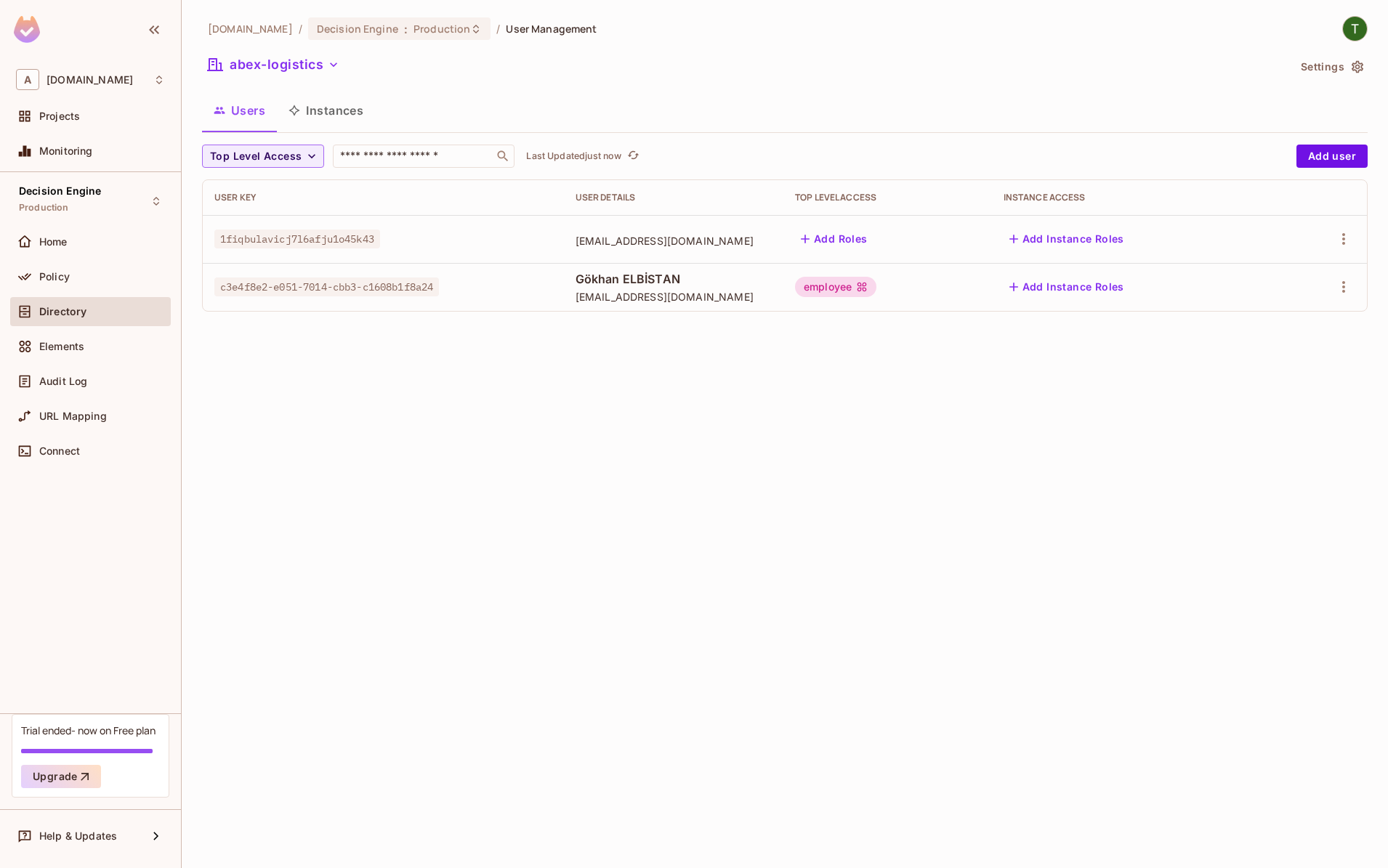
click at [811, 394] on div "abclojistik.com / Decision Engine : Production / User Management abex-logistics…" at bounding box center [784, 434] width 1206 height 868
click at [869, 291] on div "employee" at bounding box center [836, 287] width 82 height 20
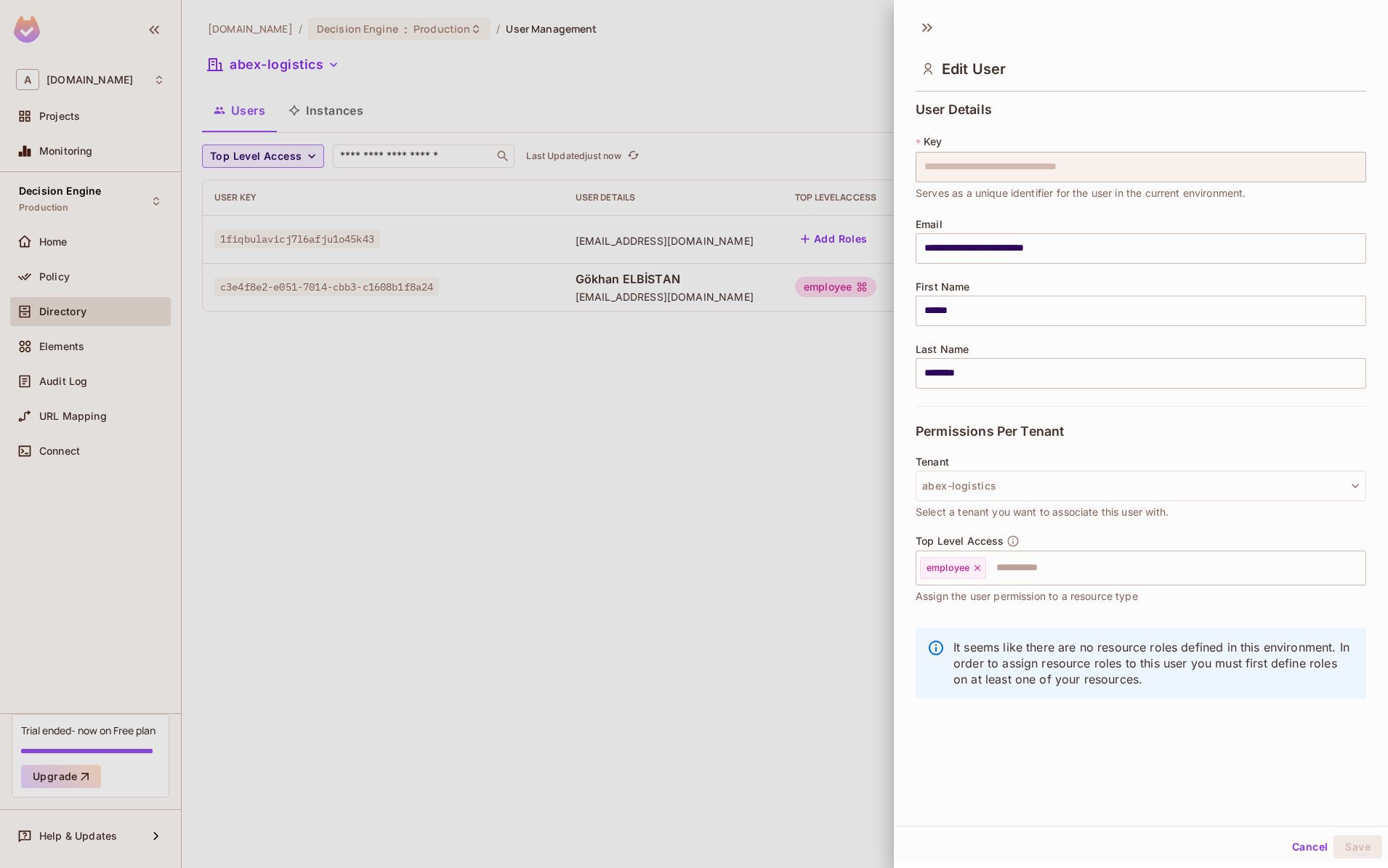
click at [844, 380] on div at bounding box center [694, 434] width 1388 height 868
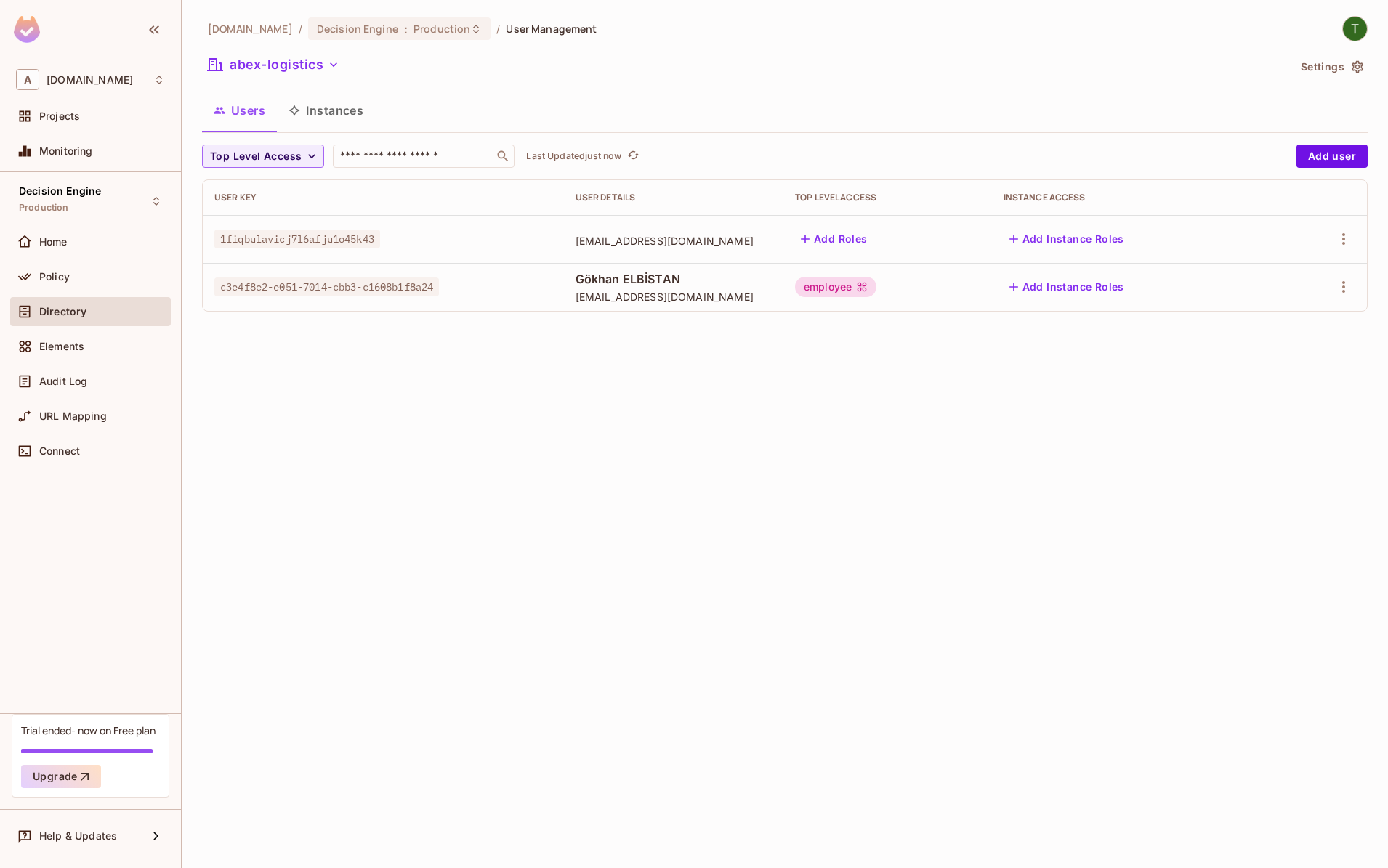
click at [877, 293] on div "employee" at bounding box center [836, 287] width 82 height 20
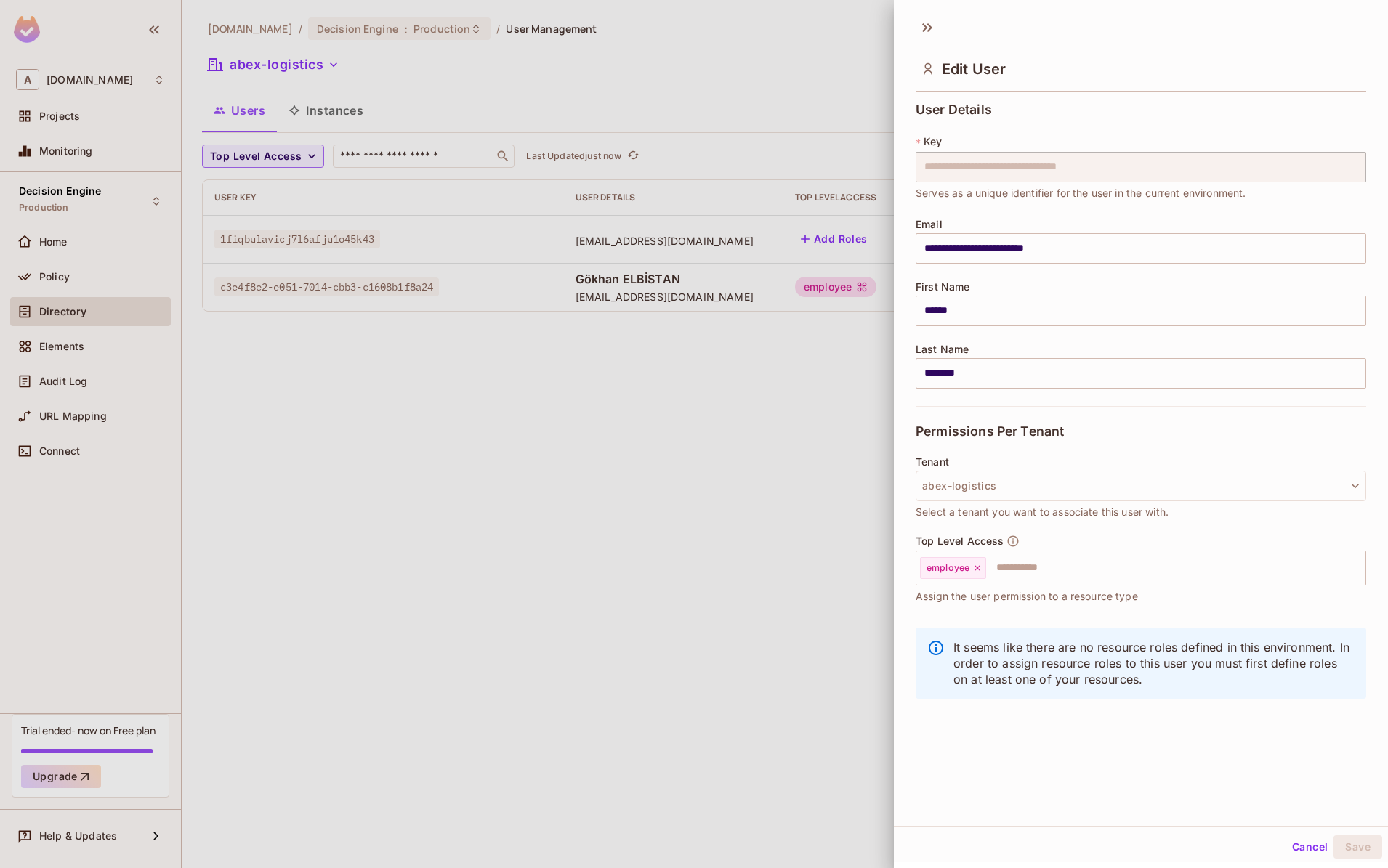
click at [887, 293] on div at bounding box center [694, 434] width 1388 height 868
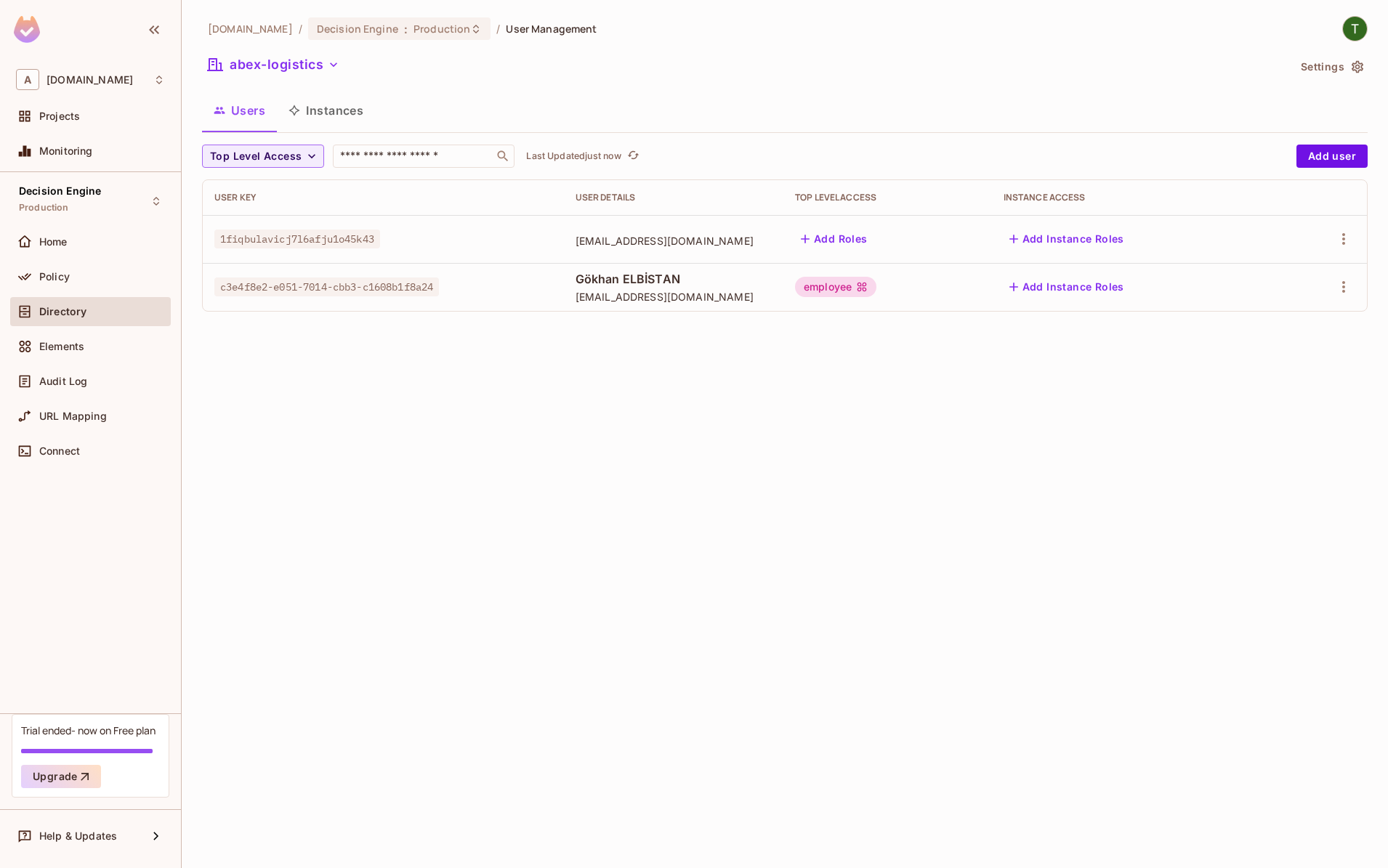
click at [877, 293] on div "employee" at bounding box center [836, 287] width 82 height 20
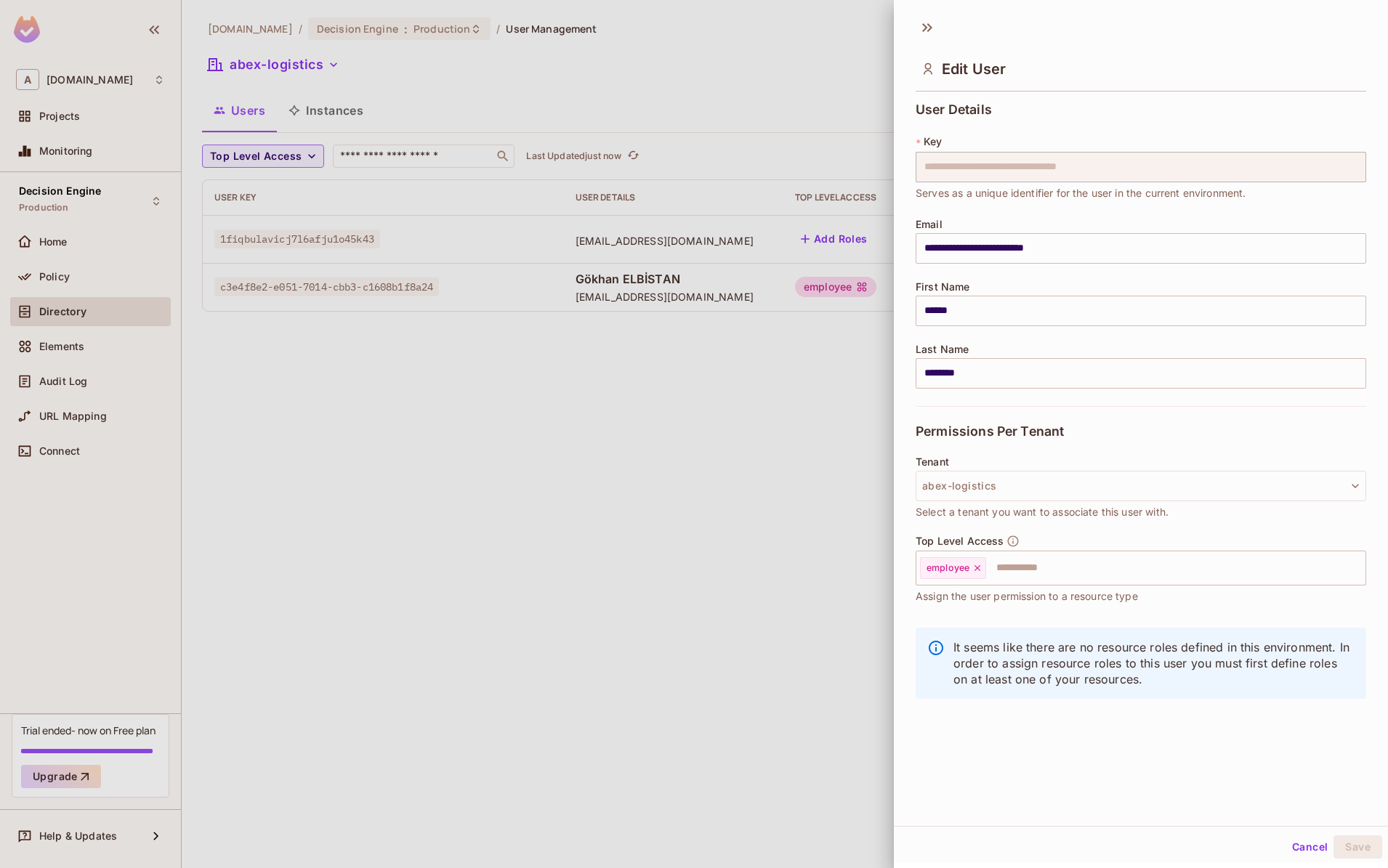
click at [880, 293] on div at bounding box center [694, 434] width 1388 height 868
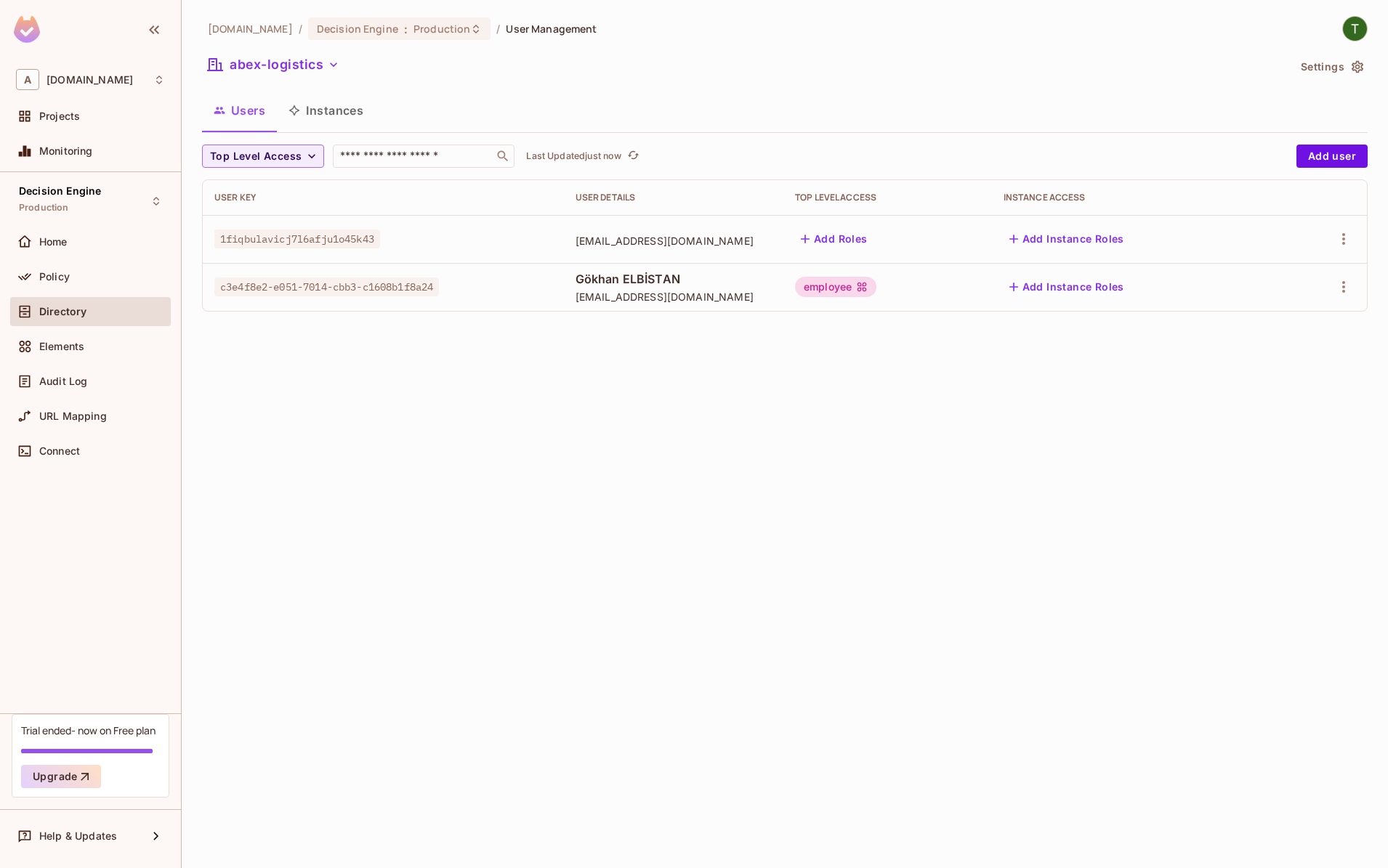
click at [874, 292] on div "employee" at bounding box center [836, 287] width 82 height 20
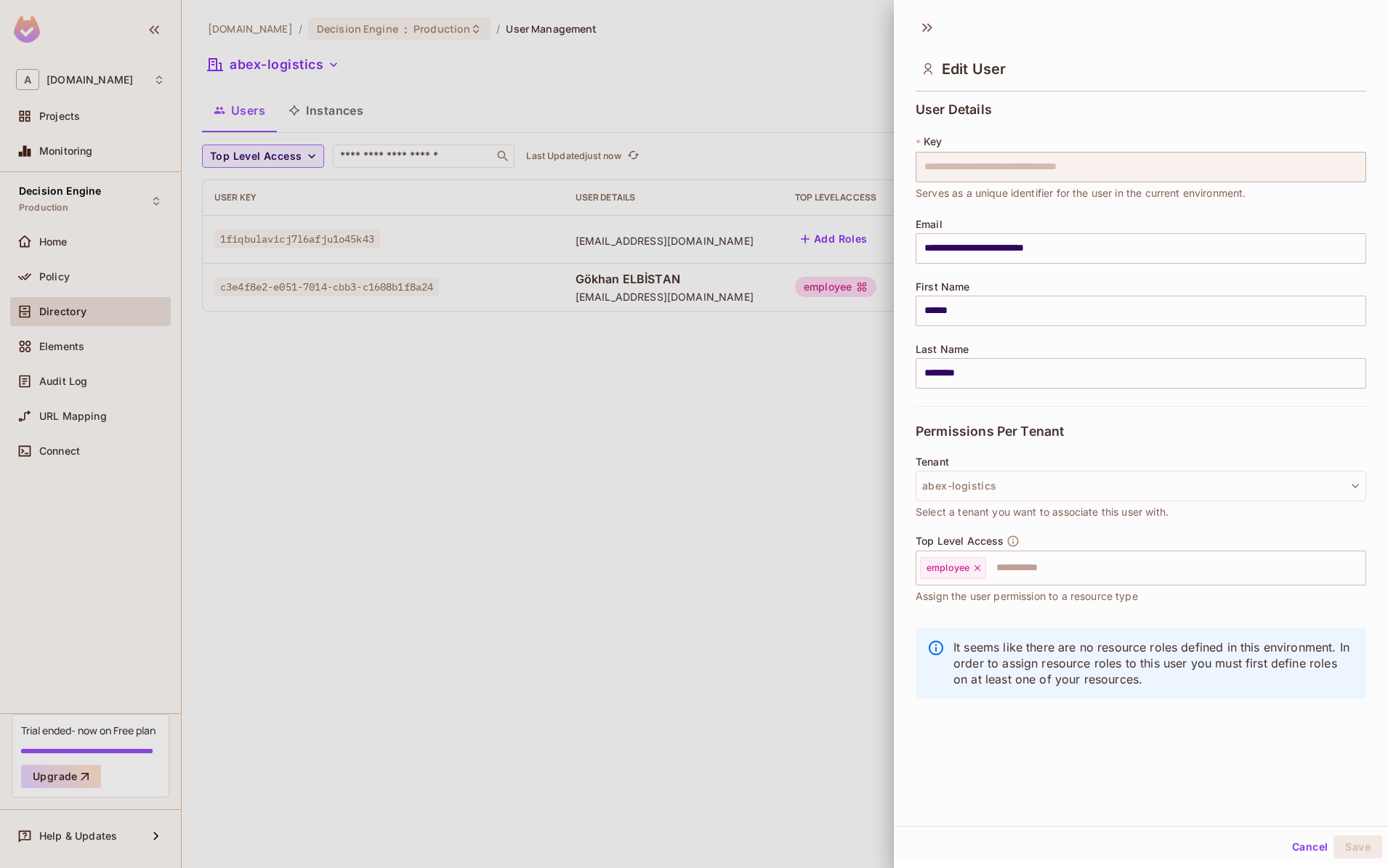
click at [607, 465] on div at bounding box center [694, 434] width 1388 height 868
